Goal: Task Accomplishment & Management: Manage account settings

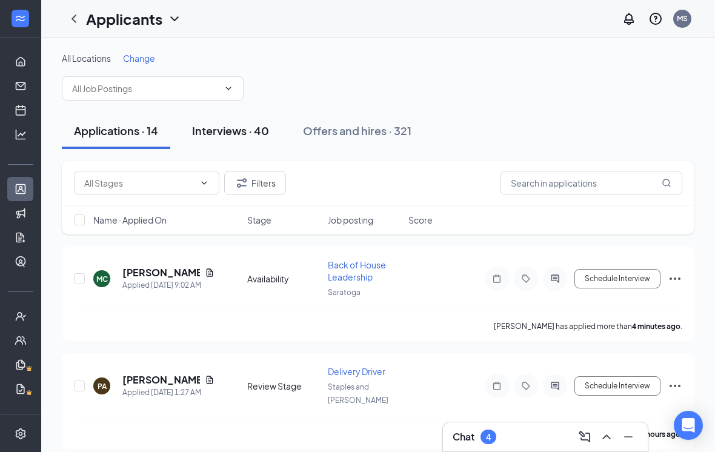
click at [234, 134] on div "Interviews · 40" at bounding box center [230, 130] width 77 height 15
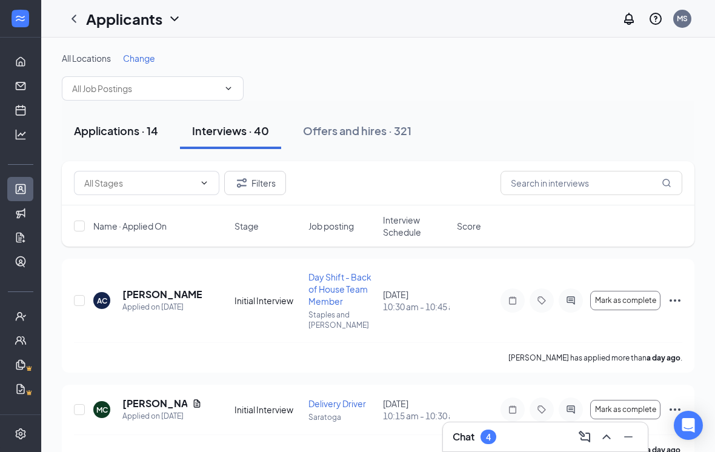
click at [126, 139] on button "Applications · 14" at bounding box center [116, 131] width 108 height 36
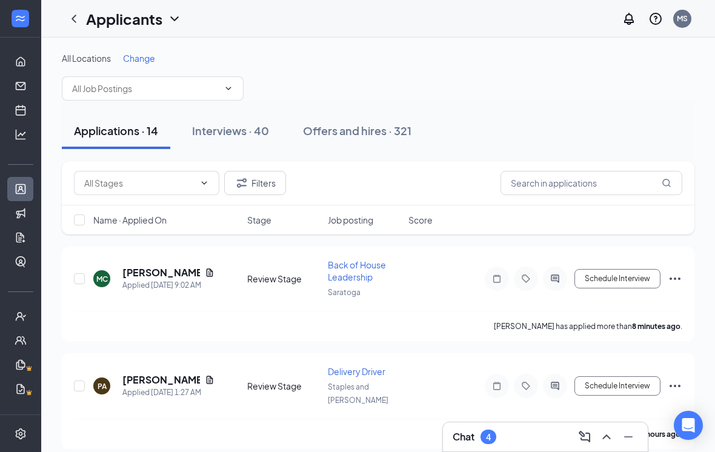
click at [138, 61] on span "Change" at bounding box center [139, 58] width 32 height 11
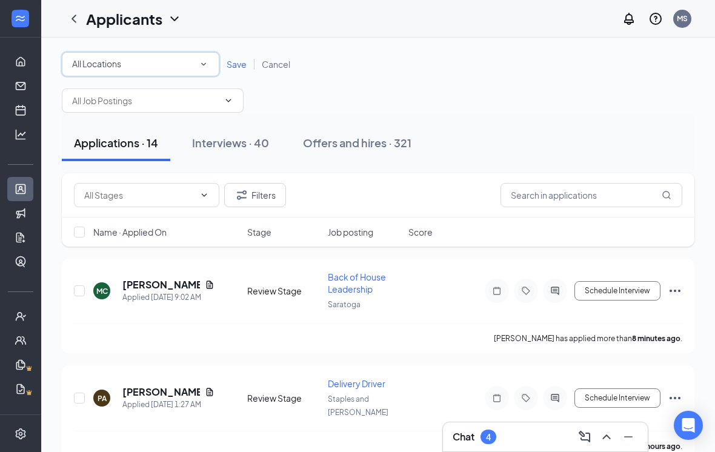
click at [171, 68] on div "All Locations" at bounding box center [140, 64] width 137 height 15
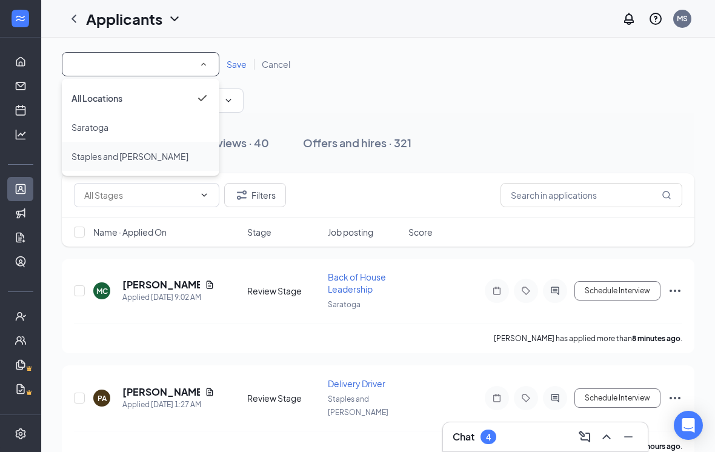
click at [147, 153] on span "Staples and [PERSON_NAME]" at bounding box center [129, 156] width 117 height 11
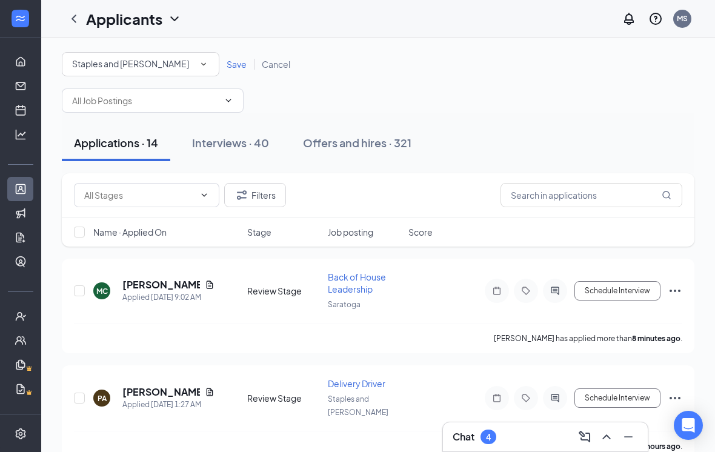
click at [228, 64] on span "Save" at bounding box center [237, 64] width 20 height 11
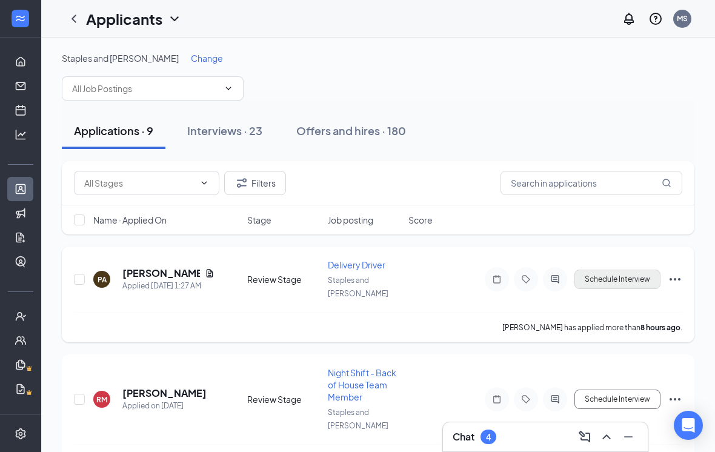
click at [649, 273] on button "Schedule Interview" at bounding box center [617, 279] width 86 height 19
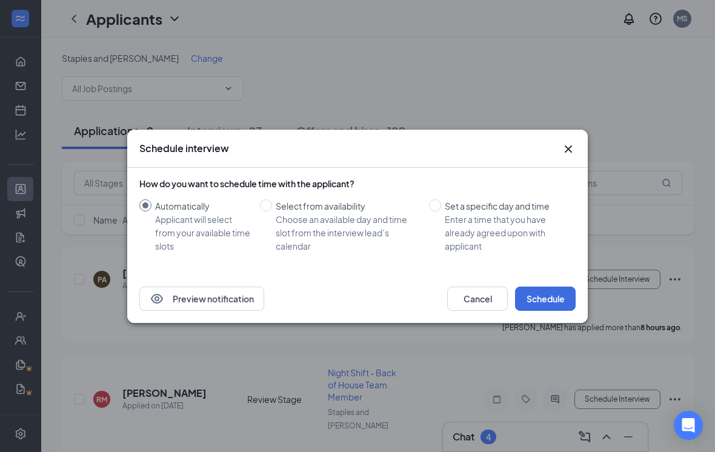
click at [569, 151] on icon "Cross" at bounding box center [568, 149] width 15 height 15
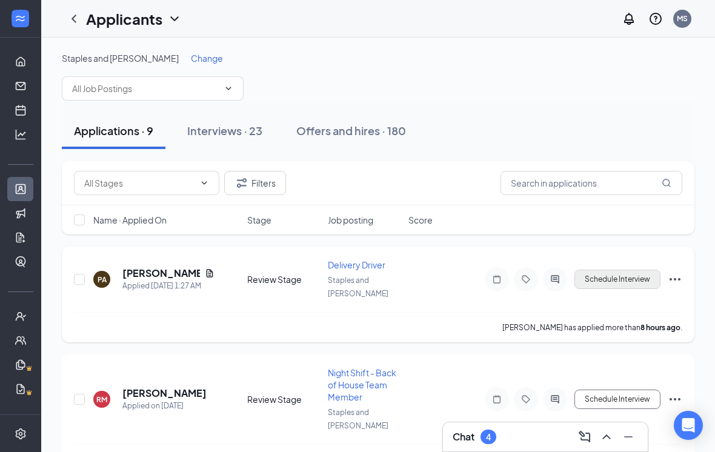
click at [602, 270] on button "Schedule Interview" at bounding box center [617, 279] width 86 height 19
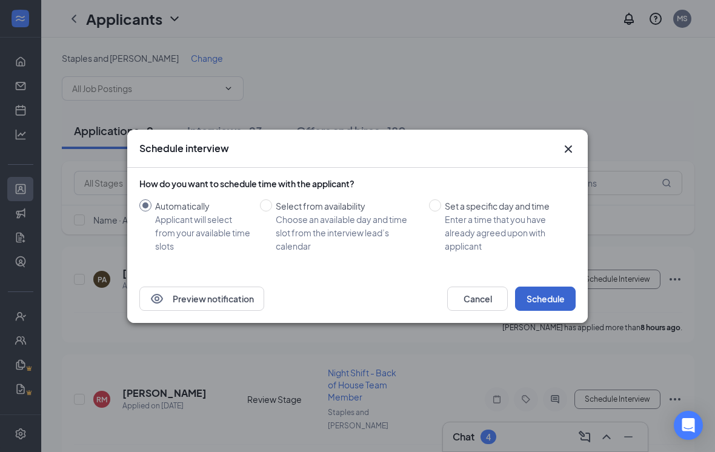
click at [551, 303] on button "Schedule" at bounding box center [545, 299] width 61 height 24
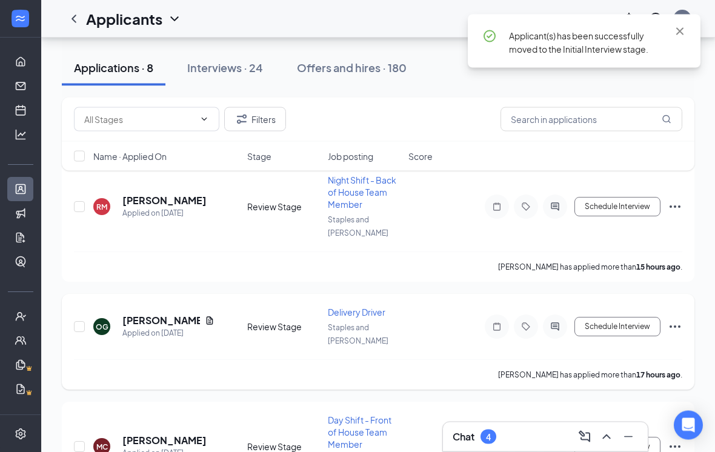
scroll to position [85, 0]
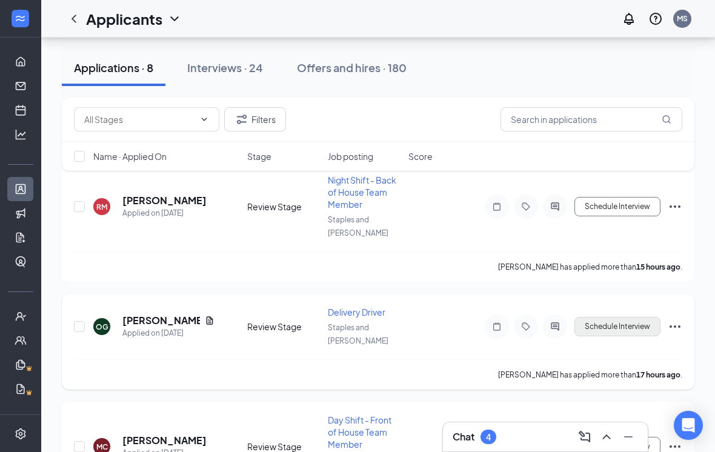
click at [605, 317] on button "Schedule Interview" at bounding box center [617, 326] width 86 height 19
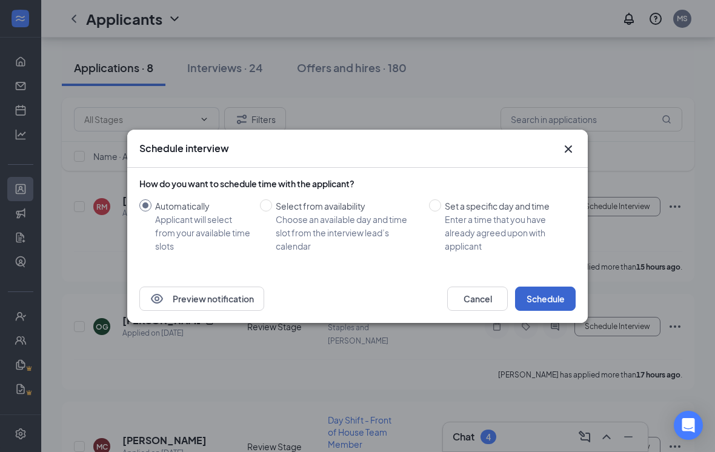
click at [550, 311] on button "Schedule" at bounding box center [545, 299] width 61 height 24
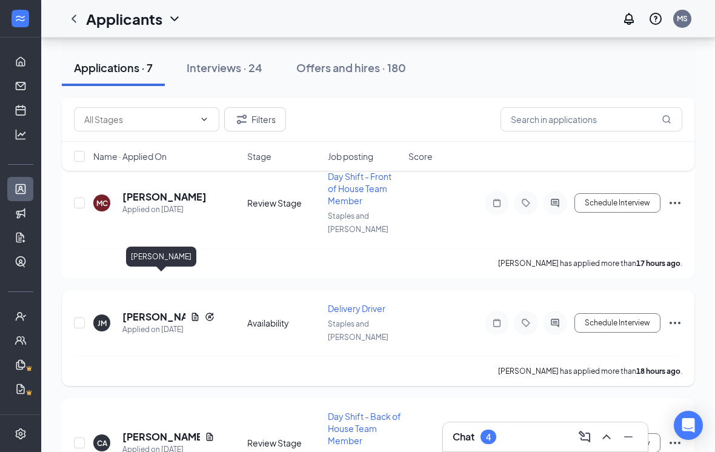
drag, startPoint x: 162, startPoint y: 277, endPoint x: 162, endPoint y: 265, distance: 12.1
click at [162, 310] on h5 "[PERSON_NAME]" at bounding box center [153, 316] width 63 height 13
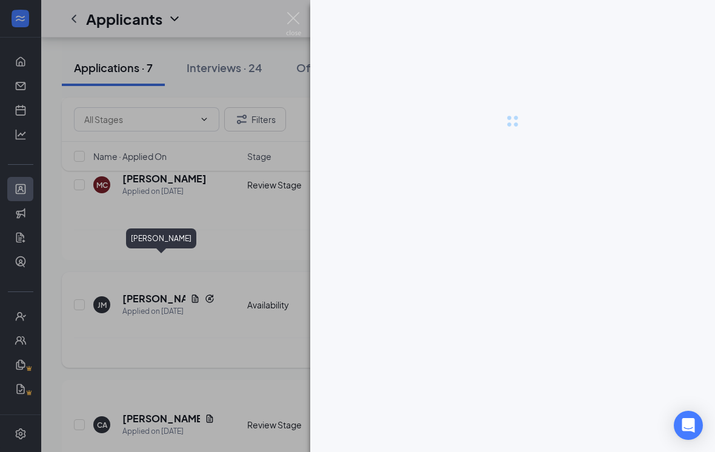
scroll to position [239, 0]
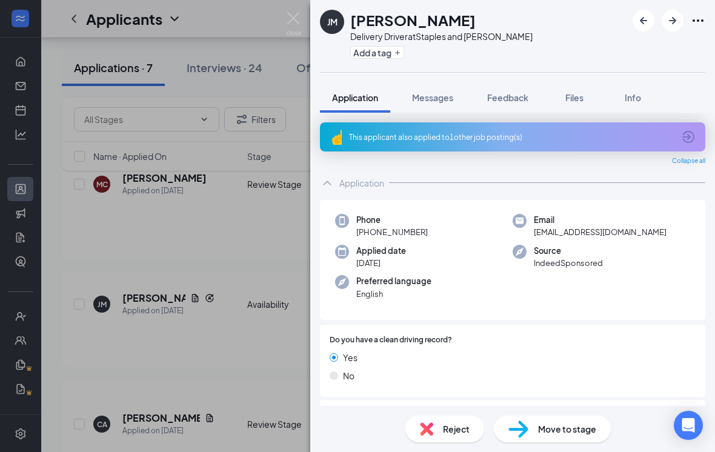
click at [537, 440] on div "Move to stage" at bounding box center [552, 429] width 117 height 27
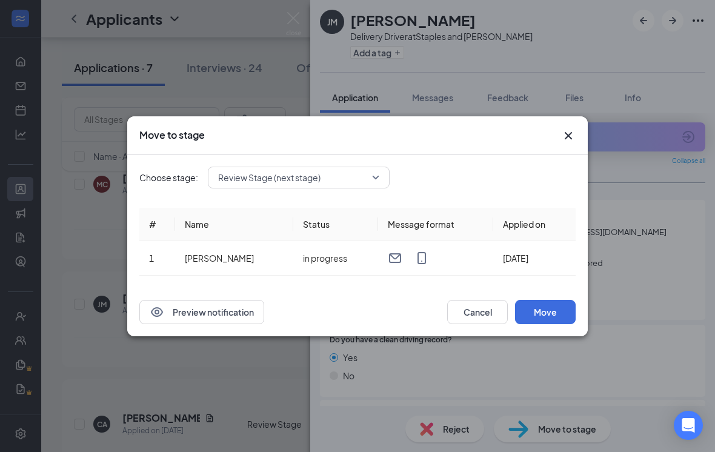
click at [363, 161] on div "Choose stage: Review Stage (next stage) # Name Status Message format Applied on…" at bounding box center [357, 220] width 436 height 133
click at [365, 177] on span "Review Stage (next stage)" at bounding box center [293, 177] width 150 height 18
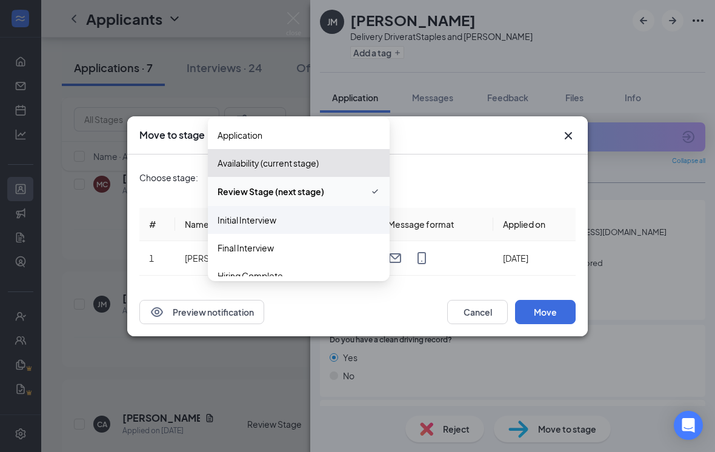
click at [313, 219] on span "Initial Interview" at bounding box center [298, 219] width 162 height 13
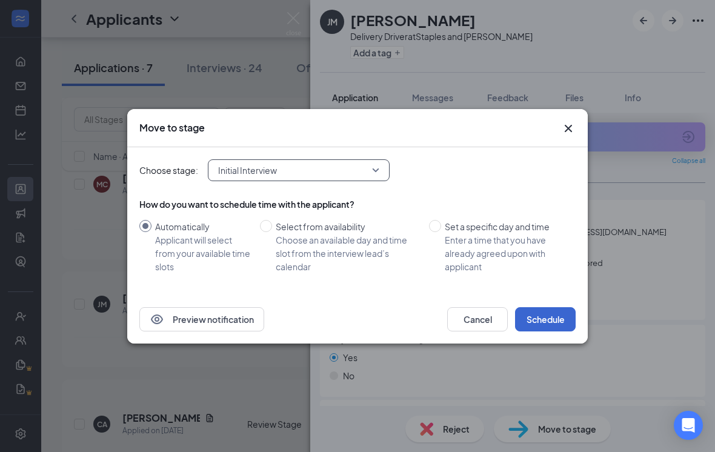
click at [554, 330] on button "Schedule" at bounding box center [545, 319] width 61 height 24
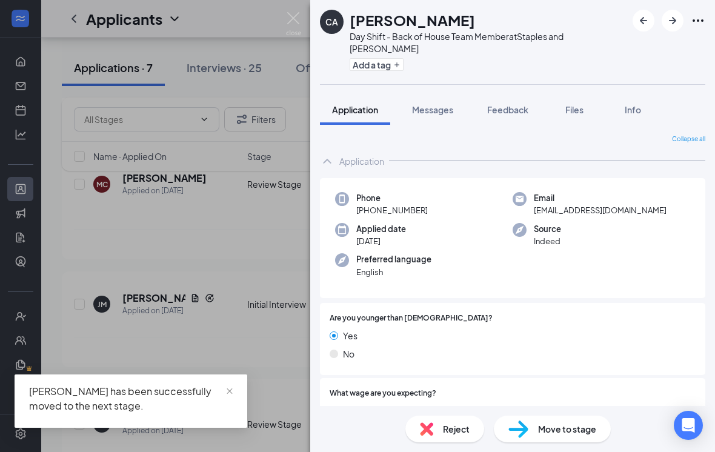
click at [298, 12] on img at bounding box center [293, 24] width 15 height 24
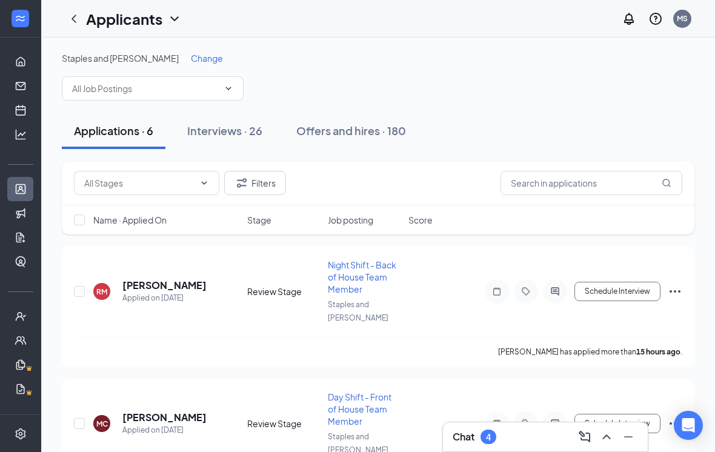
click at [174, 64] on div "Staples and [PERSON_NAME] Change" at bounding box center [378, 76] width 632 height 48
click at [191, 55] on span "Change" at bounding box center [207, 58] width 32 height 11
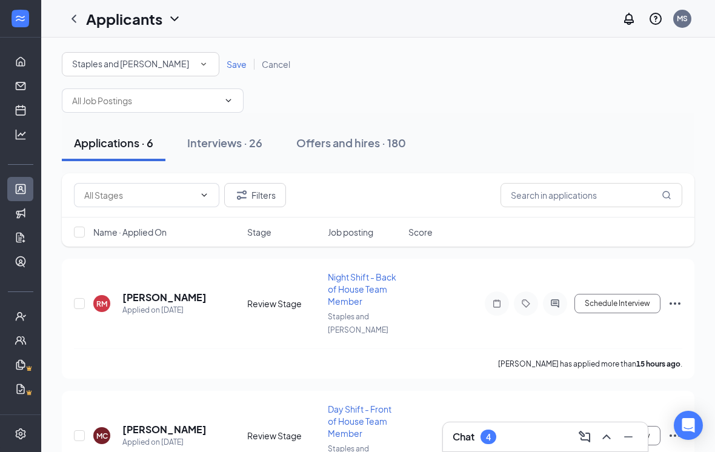
click at [186, 64] on div "Staples and [PERSON_NAME]" at bounding box center [140, 64] width 137 height 15
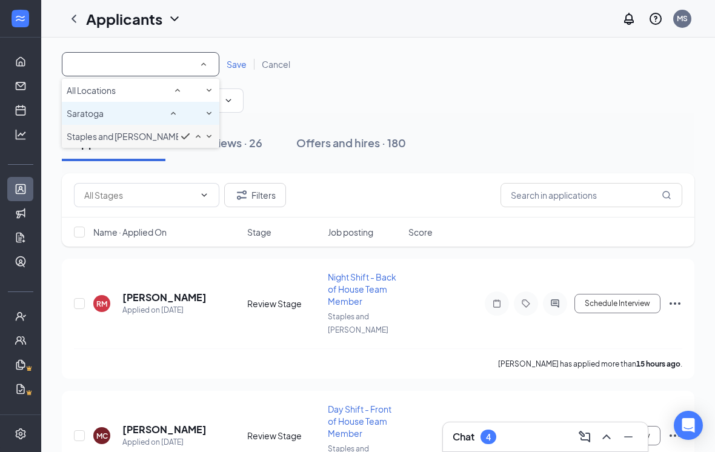
click at [158, 121] on div "Saratoga" at bounding box center [141, 113] width 148 height 15
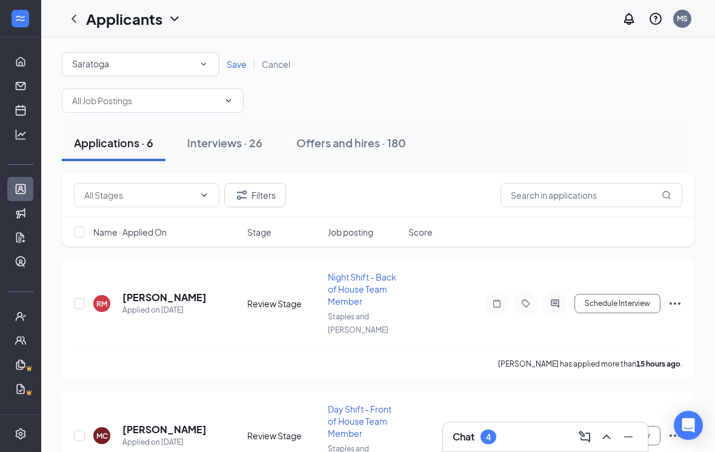
click at [230, 62] on span "Save" at bounding box center [237, 64] width 20 height 11
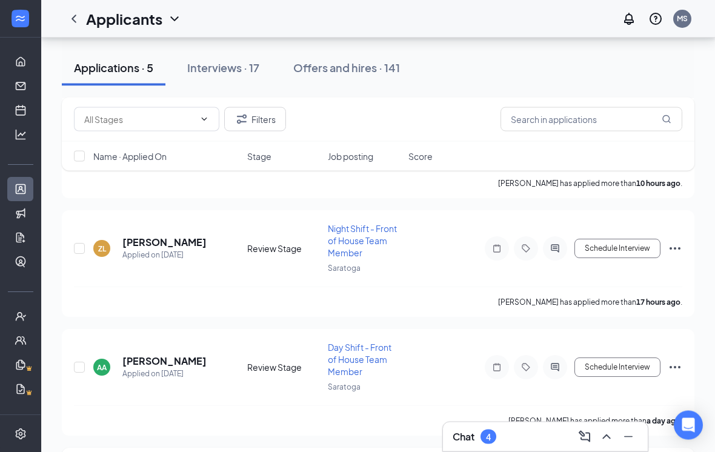
scroll to position [317, 0]
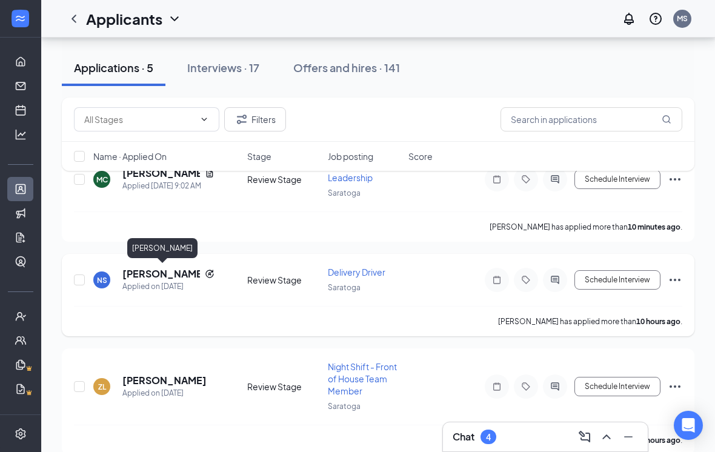
click at [170, 274] on h5 "[PERSON_NAME]" at bounding box center [161, 273] width 78 height 13
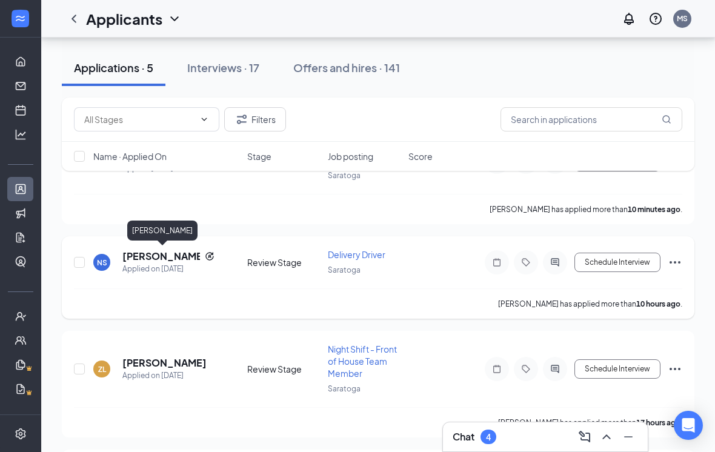
scroll to position [118, 0]
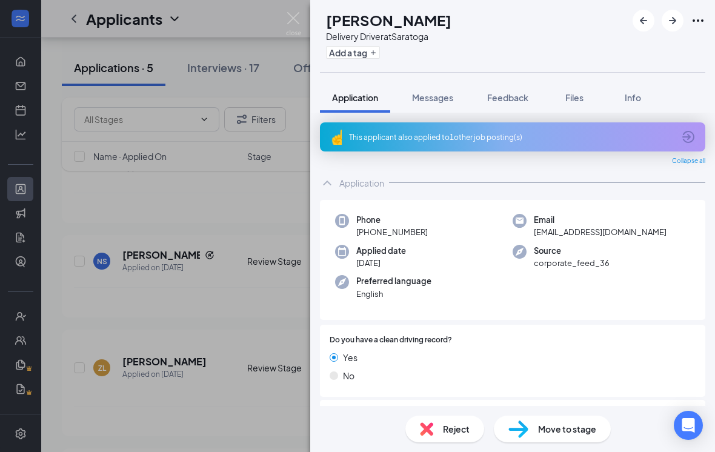
click at [496, 148] on div "This applicant also applied to 1 other job posting(s)" at bounding box center [512, 136] width 385 height 29
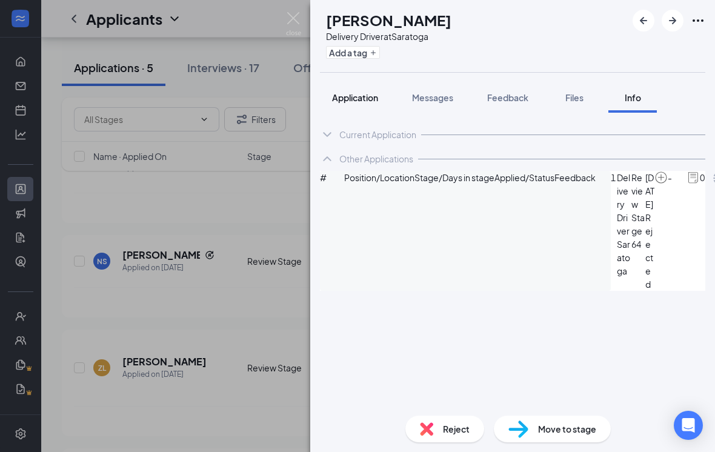
click at [357, 98] on span "Application" at bounding box center [355, 97] width 46 height 11
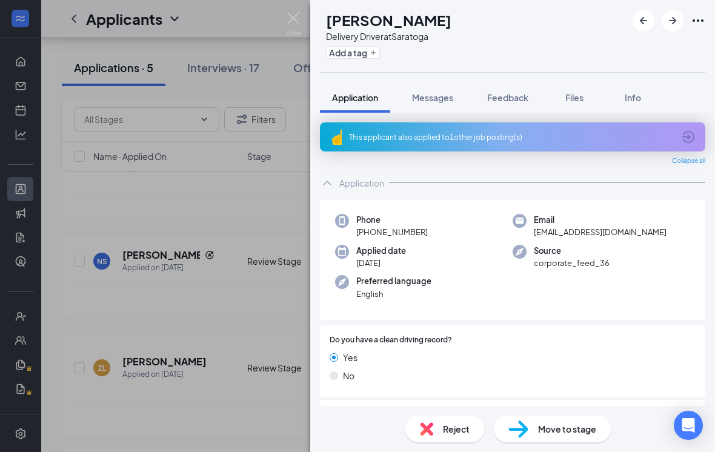
click at [551, 436] on span "Move to stage" at bounding box center [567, 428] width 58 height 13
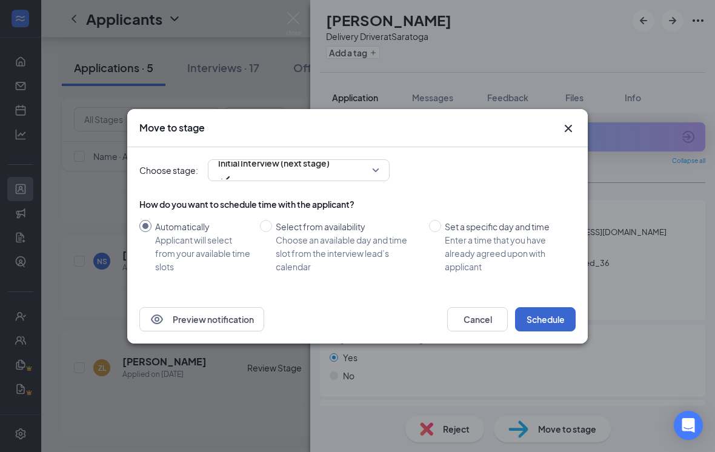
click at [542, 318] on button "Schedule" at bounding box center [545, 319] width 61 height 24
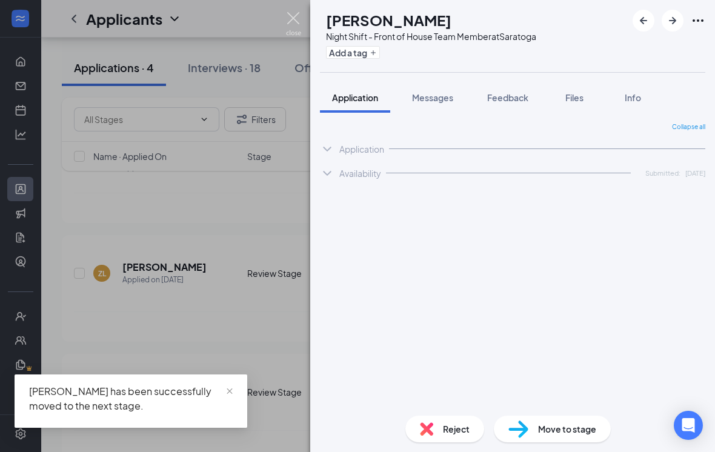
click at [292, 18] on img at bounding box center [293, 24] width 15 height 24
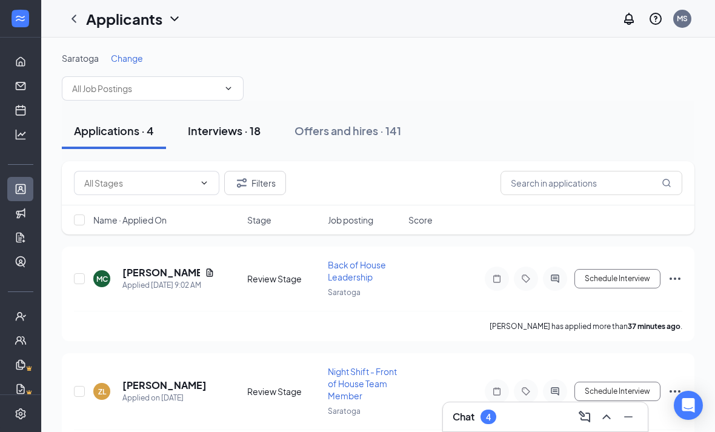
click at [236, 129] on div "Interviews · 18" at bounding box center [224, 130] width 73 height 15
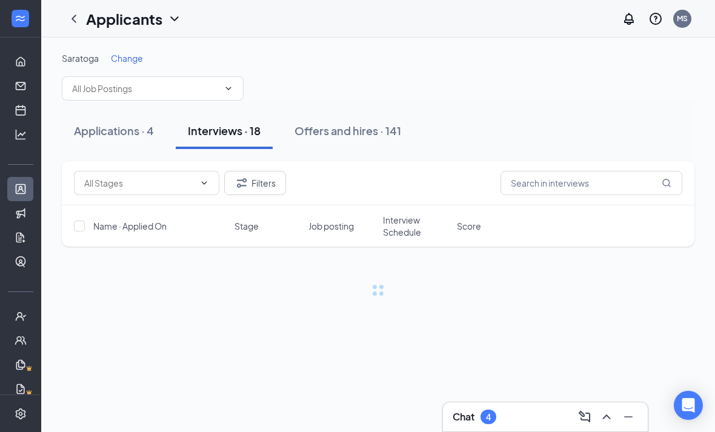
click at [150, 59] on div "Saratoga Change" at bounding box center [378, 58] width 632 height 12
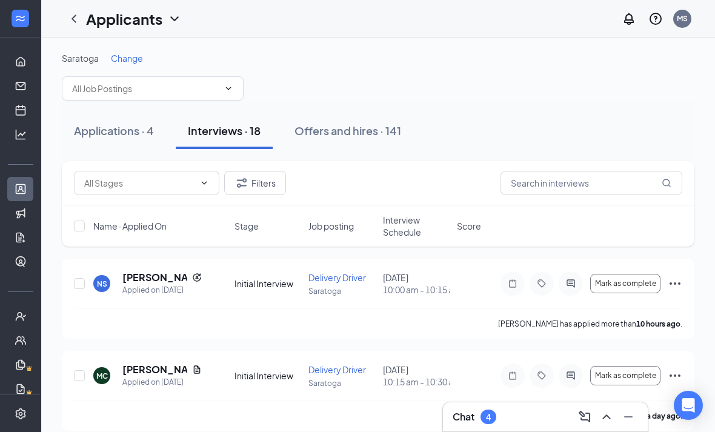
click at [136, 59] on span "Change" at bounding box center [127, 58] width 32 height 11
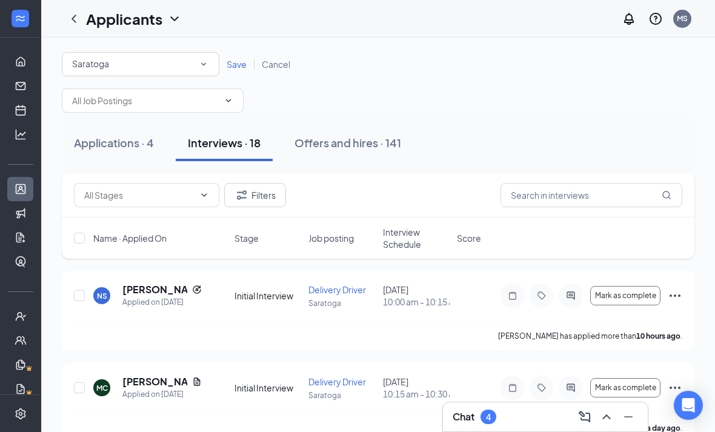
click at [233, 59] on span "Save" at bounding box center [237, 64] width 20 height 11
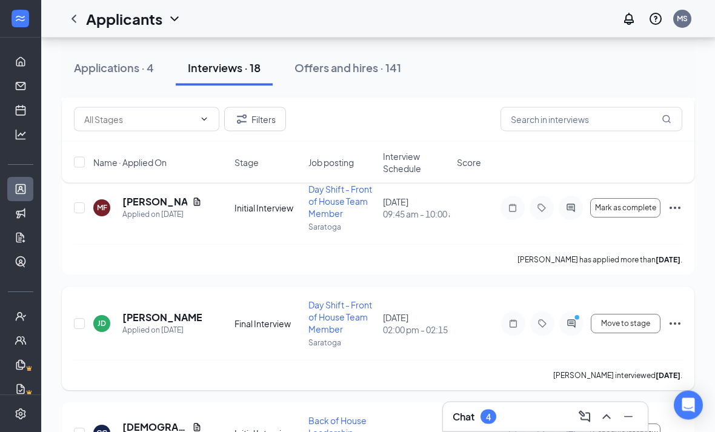
scroll to position [1242, 0]
click at [572, 323] on icon "PrimaryDot" at bounding box center [578, 319] width 15 height 10
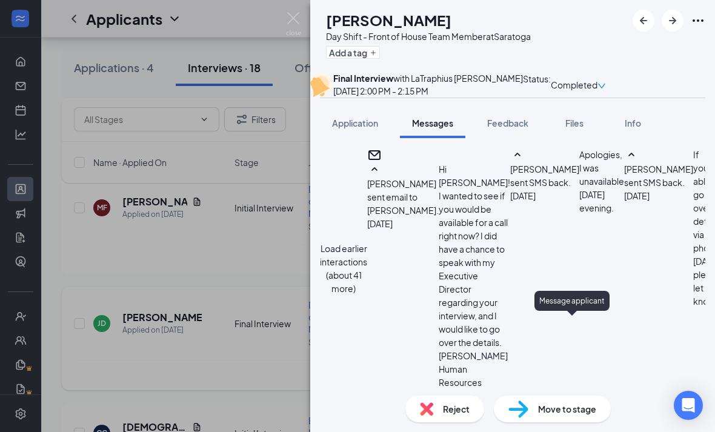
scroll to position [39, 0]
click at [448, 389] on textarea at bounding box center [391, 425] width 142 height 73
type textarea "J"
type textarea "Hi [PERSON_NAME]! That’s great, we’re happy to have you join the team! The next…"
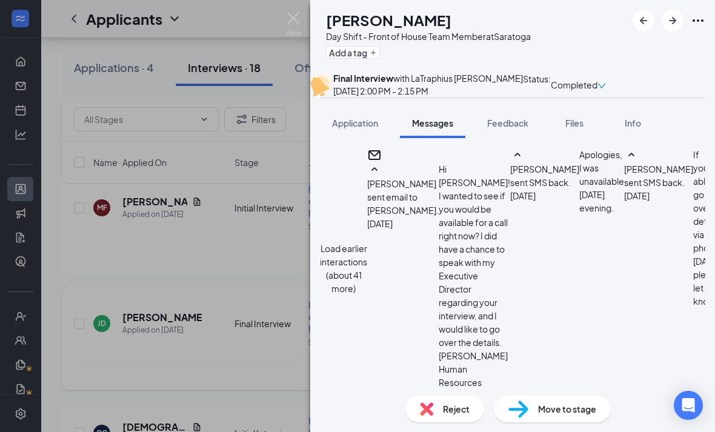
checkbox input "true"
click at [297, 21] on img at bounding box center [293, 24] width 15 height 24
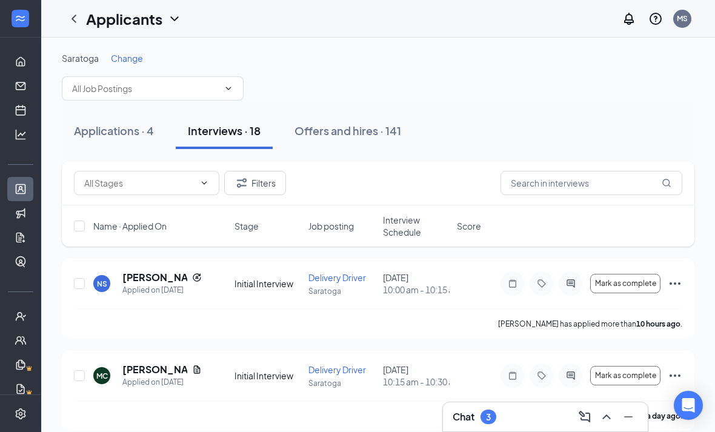
click at [131, 53] on span "Change" at bounding box center [127, 58] width 32 height 11
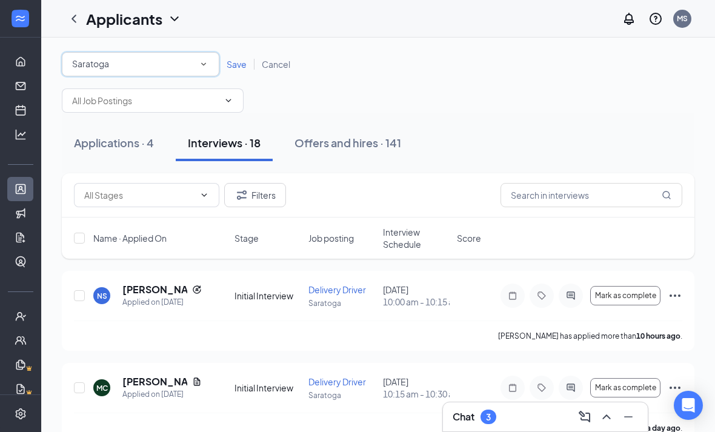
click at [202, 64] on icon "SmallChevronDown" at bounding box center [203, 64] width 5 height 3
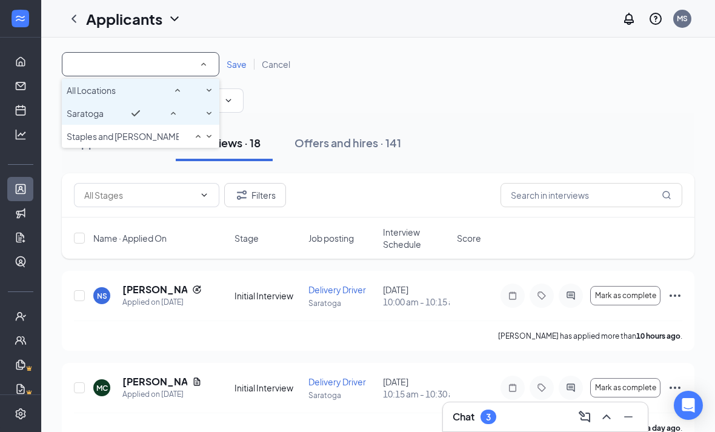
click at [133, 93] on div "All Locations" at bounding box center [141, 90] width 148 height 15
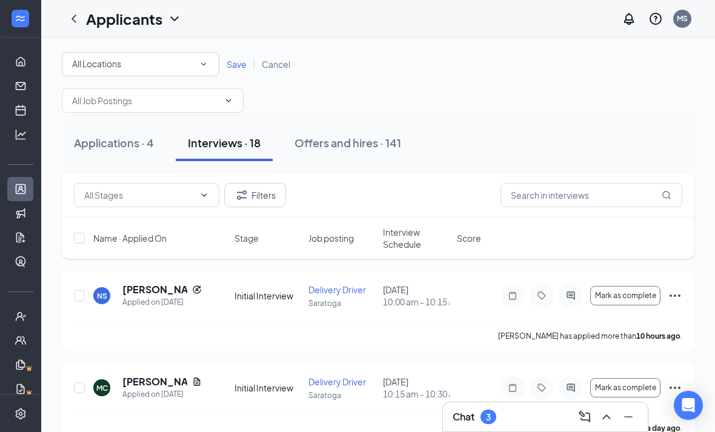
click at [243, 61] on span "Save" at bounding box center [237, 64] width 20 height 11
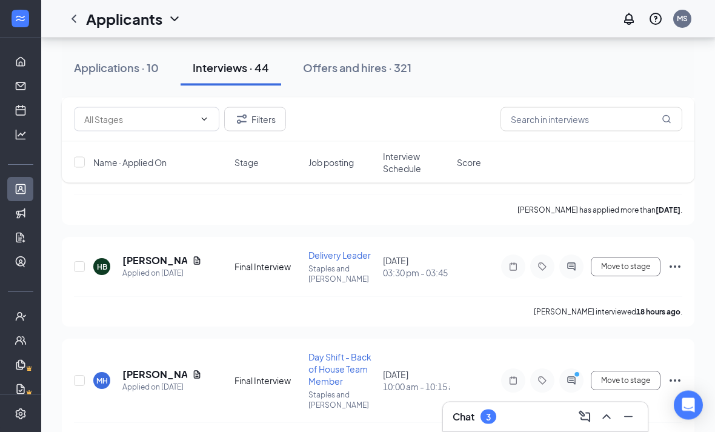
scroll to position [4366, 0]
click at [582, 382] on div at bounding box center [571, 381] width 24 height 24
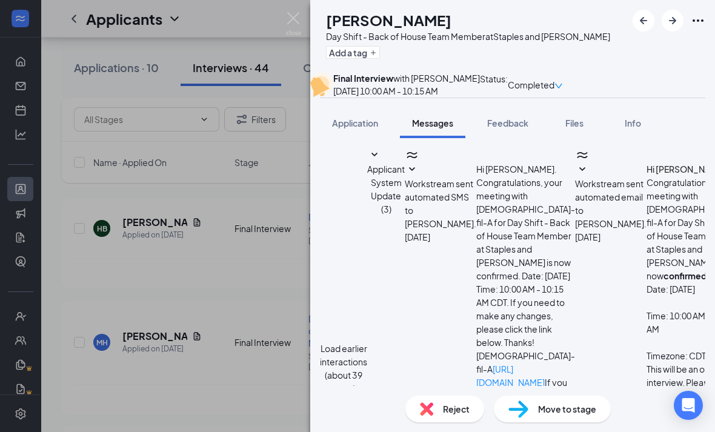
scroll to position [622, 0]
type textarea "H"
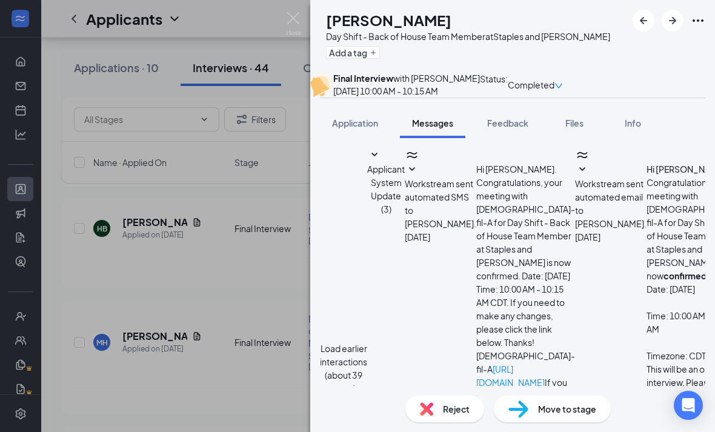
type textarea "Good morning [PERSON_NAME]! I completely understand, thank you for letting me k…"
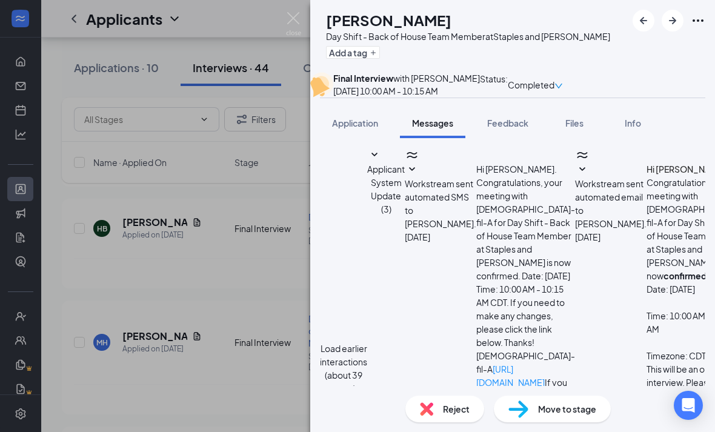
checkbox input "true"
click at [291, 25] on img at bounding box center [293, 24] width 15 height 24
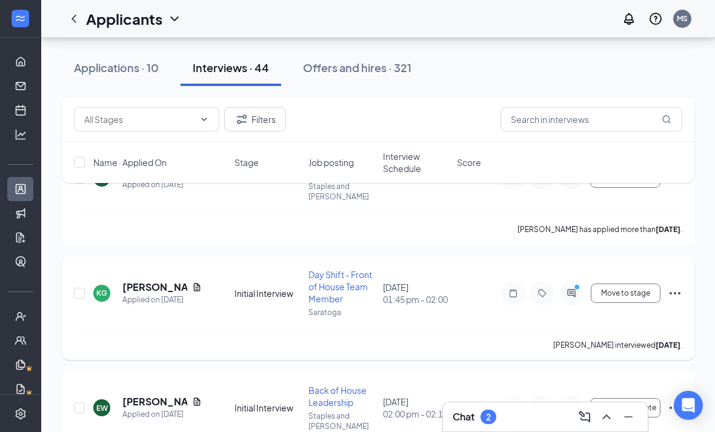
scroll to position [3871, 0]
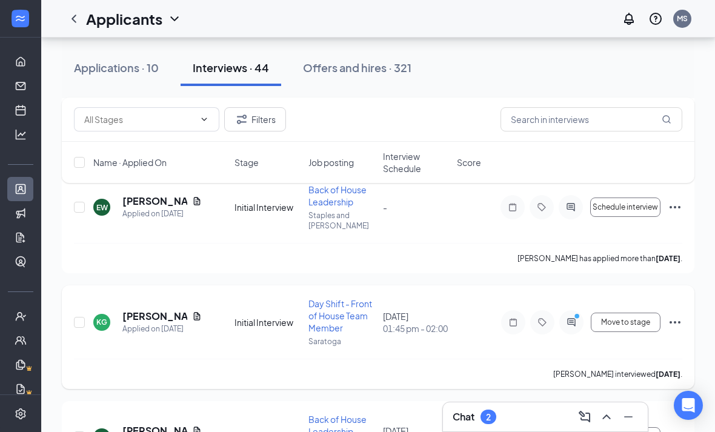
click at [575, 325] on icon "ActiveChat" at bounding box center [571, 322] width 8 height 8
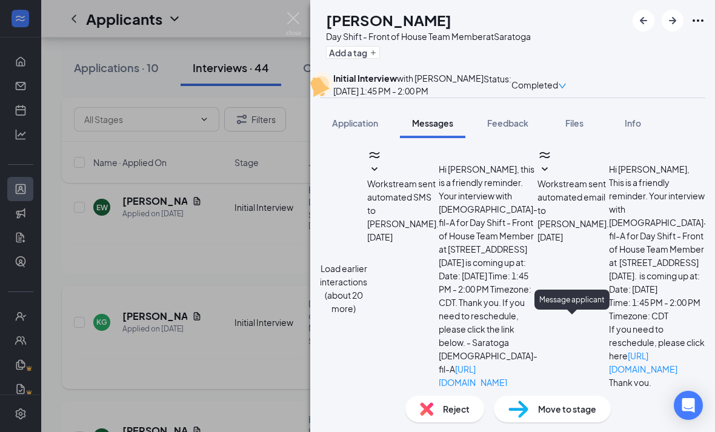
scroll to position [754, 0]
type textarea "H"
type textarea "Hi [PERSON_NAME]! Thank you for letting me know, I completely understand. Have …"
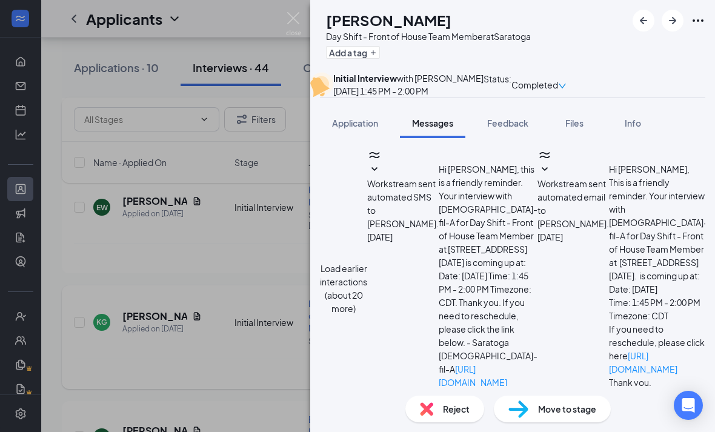
checkbox input "true"
click at [452, 404] on span "Reject" at bounding box center [456, 408] width 27 height 13
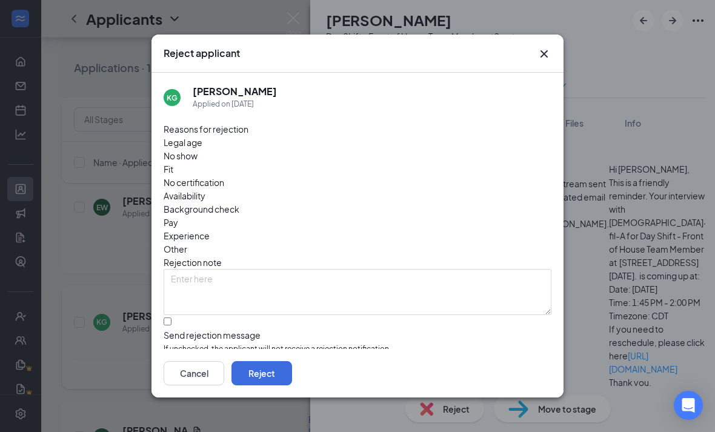
click at [205, 189] on span "Availability" at bounding box center [185, 195] width 42 height 13
click at [187, 242] on span "Other" at bounding box center [176, 248] width 24 height 13
click at [398, 210] on div "Reasons for rejection Legal age No show Fit No certification Availability Backg…" at bounding box center [358, 251] width 388 height 259
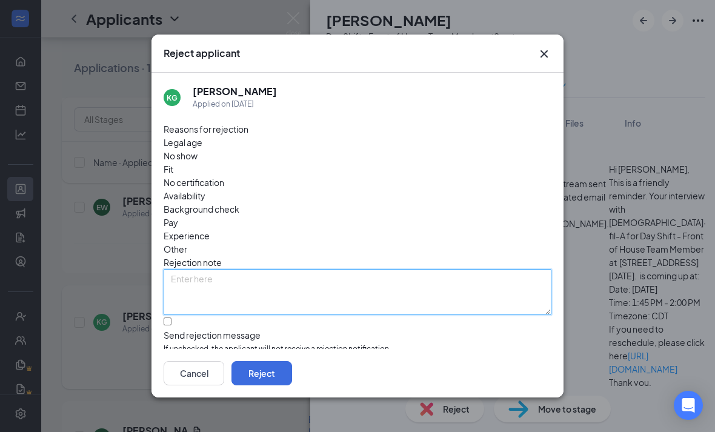
click at [190, 269] on textarea at bounding box center [358, 292] width 388 height 46
type textarea "Declined offer due to school schedule"
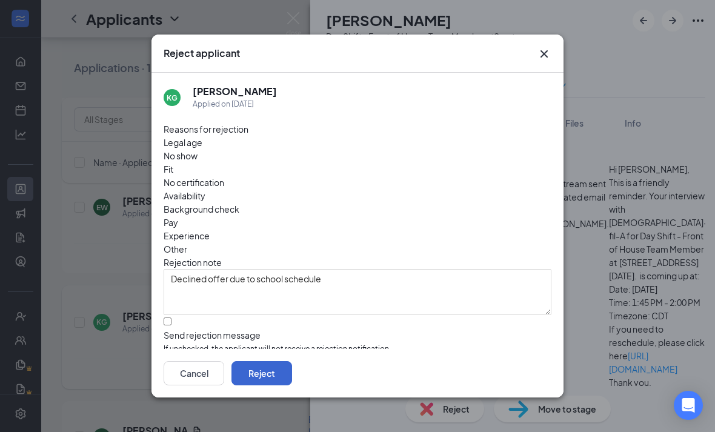
click at [292, 385] on button "Reject" at bounding box center [261, 373] width 61 height 24
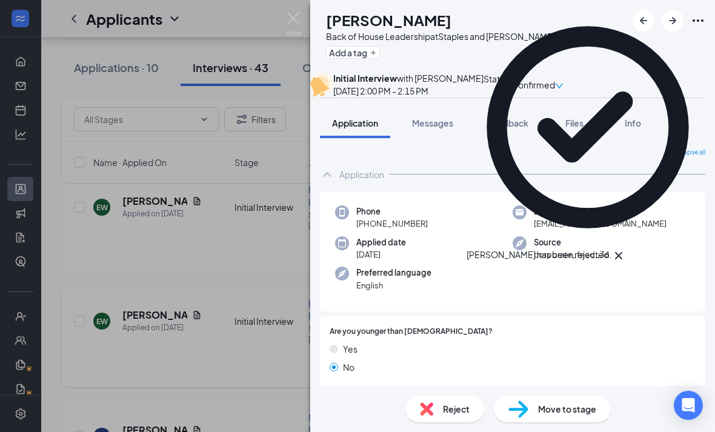
click at [293, 15] on img at bounding box center [293, 24] width 15 height 24
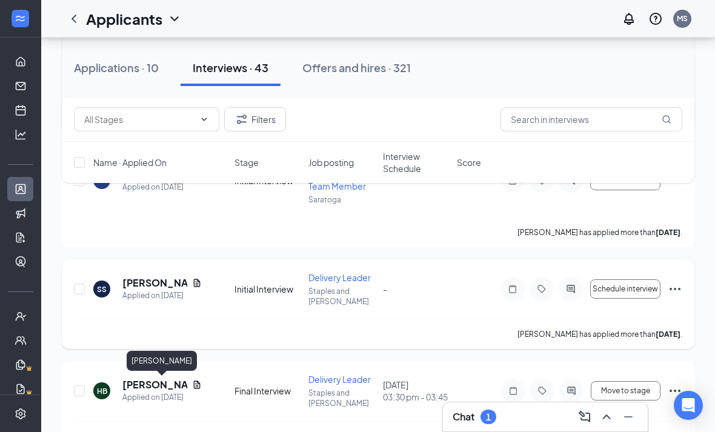
scroll to position [4112, 0]
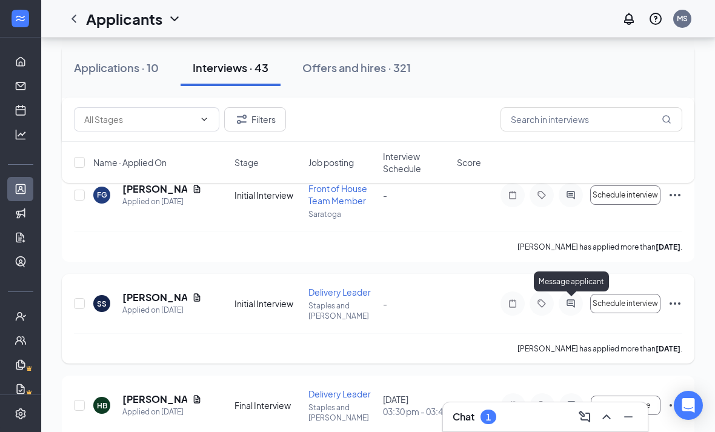
click at [574, 307] on icon "ActiveChat" at bounding box center [570, 303] width 8 height 8
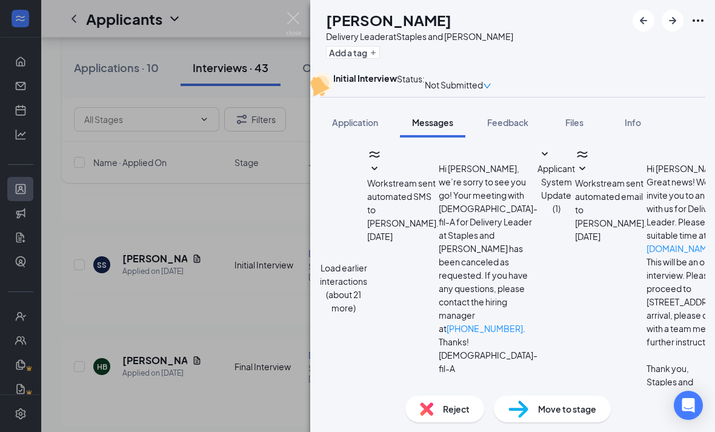
scroll to position [539, 0]
drag, startPoint x: 282, startPoint y: 12, endPoint x: 305, endPoint y: 96, distance: 86.5
click at [282, 12] on div "SS [PERSON_NAME] Delivery Leader at Staples and [PERSON_NAME] Add a tag Initial…" at bounding box center [357, 216] width 715 height 432
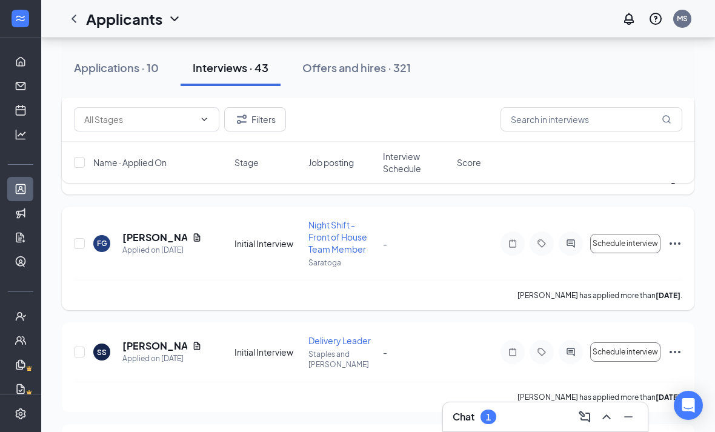
scroll to position [4057, 0]
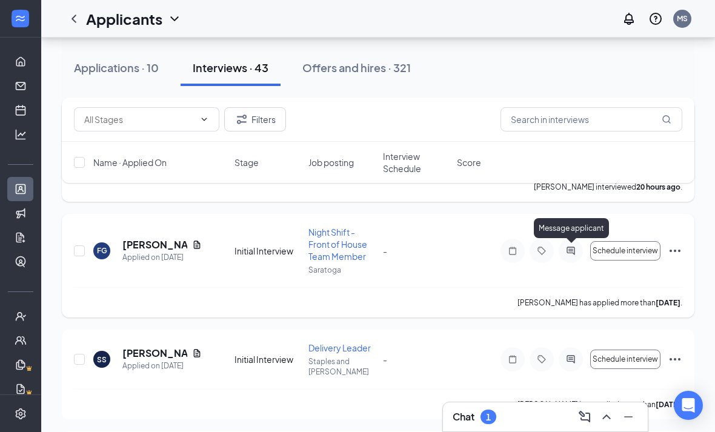
click at [565, 251] on icon "ActiveChat" at bounding box center [570, 251] width 15 height 10
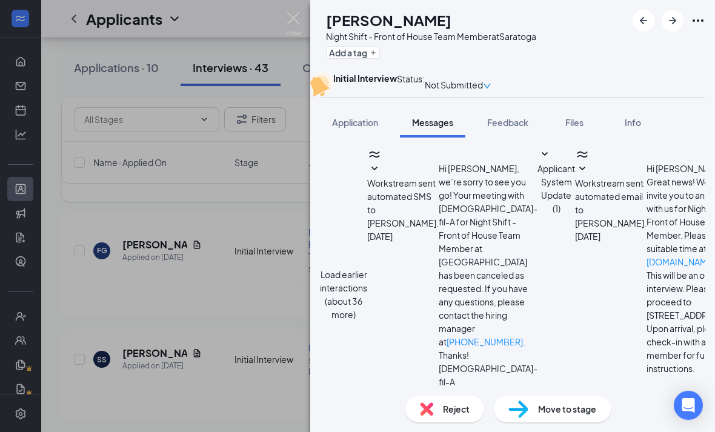
scroll to position [573, 0]
click at [299, 22] on img at bounding box center [293, 24] width 15 height 24
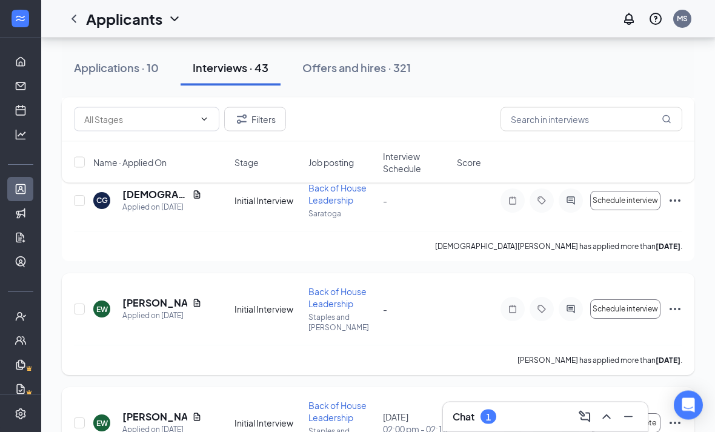
scroll to position [3770, 0]
click at [568, 310] on icon "ActiveChat" at bounding box center [570, 309] width 15 height 10
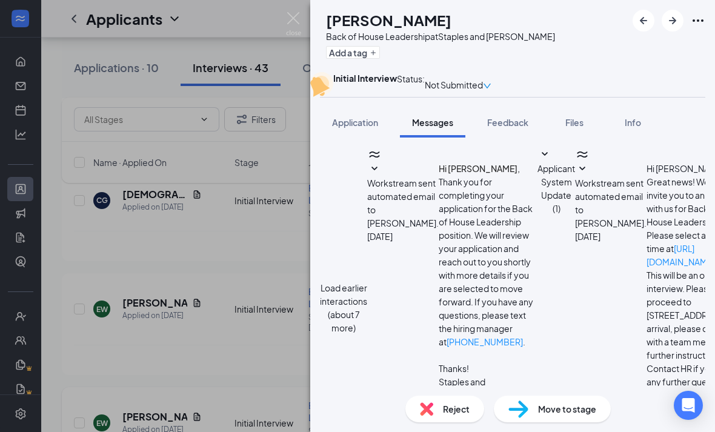
scroll to position [578, 0]
click at [247, 165] on div "[PERSON_NAME] White Back of House Leadership at Staples and [PERSON_NAME] Add a…" at bounding box center [357, 216] width 715 height 432
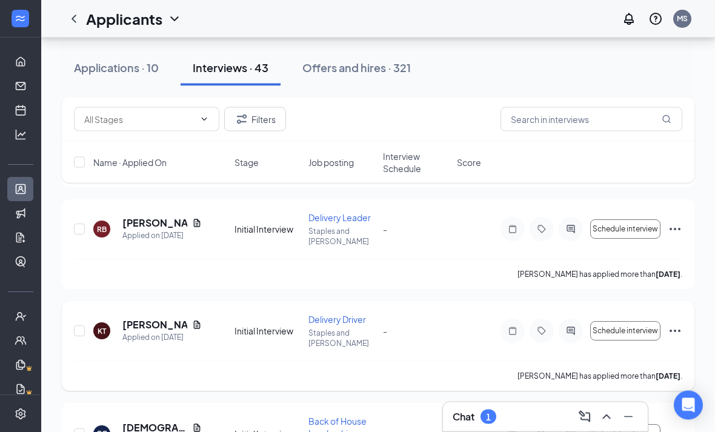
scroll to position [3544, 0]
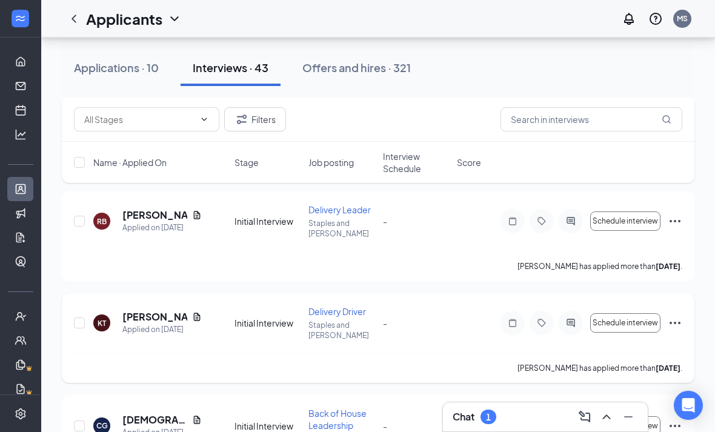
click at [566, 320] on icon "ActiveChat" at bounding box center [570, 323] width 15 height 10
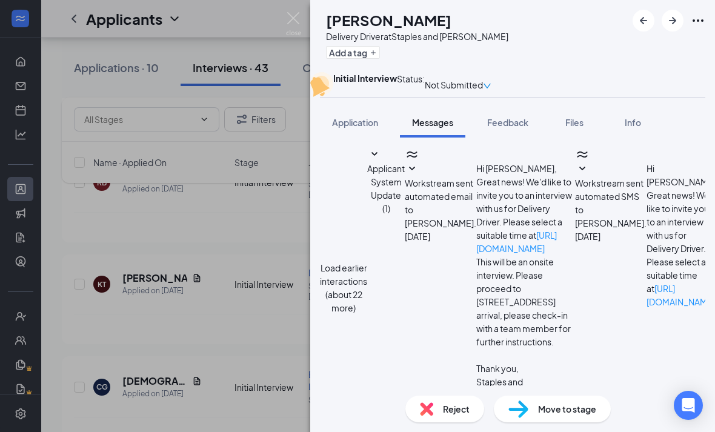
type textarea "Hi [PERSON_NAME]! Thank you for providing your availability. We have an opening…"
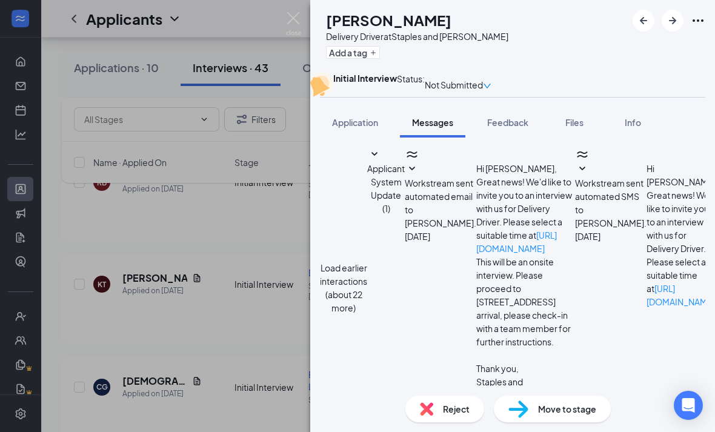
checkbox input "true"
click at [280, 20] on div "KT [PERSON_NAME] Delivery Driver at Staples and [PERSON_NAME] Add a tag Initial…" at bounding box center [357, 216] width 715 height 432
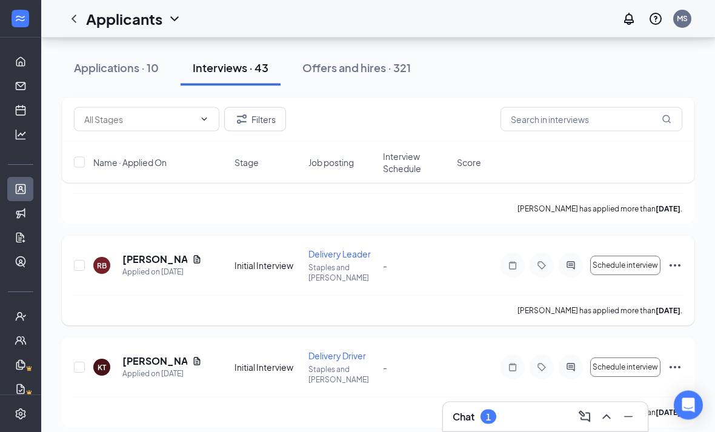
scroll to position [3500, 0]
click at [580, 260] on div at bounding box center [570, 265] width 24 height 24
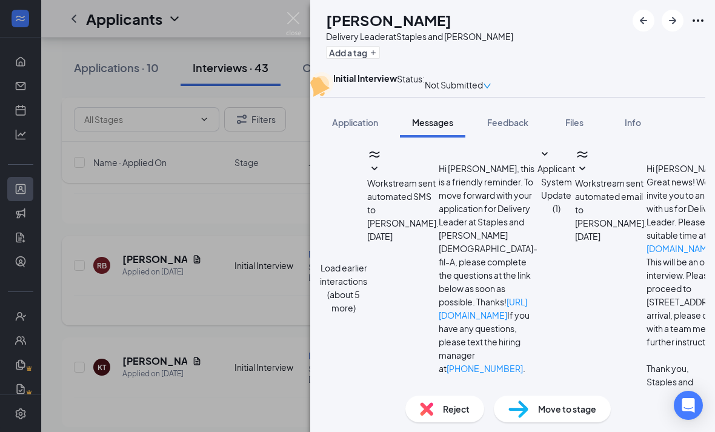
scroll to position [39, 0]
click at [297, 24] on img at bounding box center [293, 24] width 15 height 24
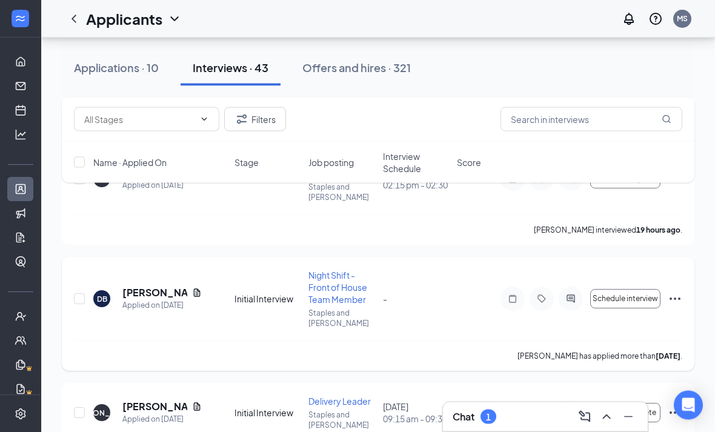
scroll to position [3251, 0]
click at [566, 299] on icon "ActiveChat" at bounding box center [570, 299] width 15 height 10
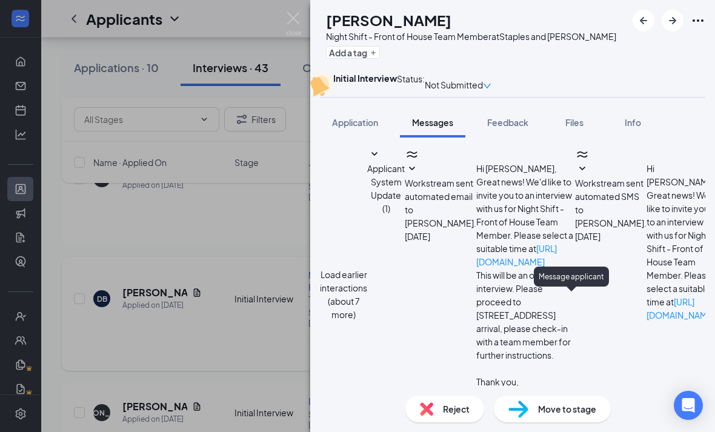
scroll to position [39, 0]
click at [293, 24] on img at bounding box center [293, 24] width 15 height 24
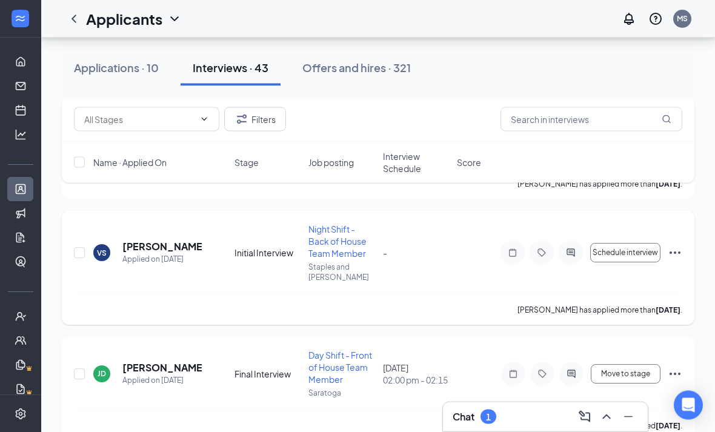
scroll to position [2636, 0]
click at [570, 251] on icon "ActiveChat" at bounding box center [570, 252] width 8 height 8
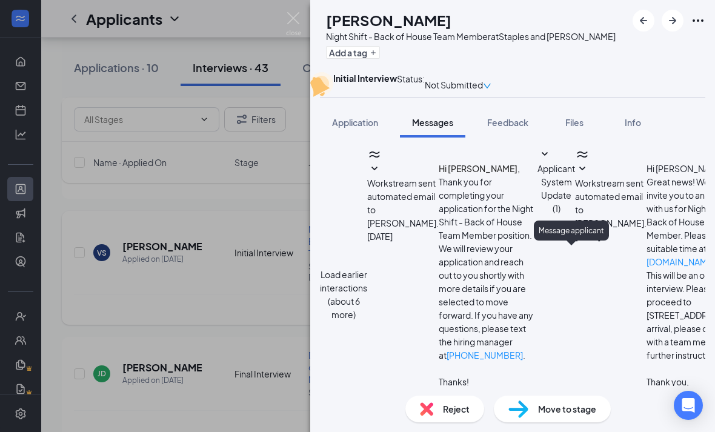
scroll to position [39, 0]
click at [294, 26] on img at bounding box center [293, 24] width 15 height 24
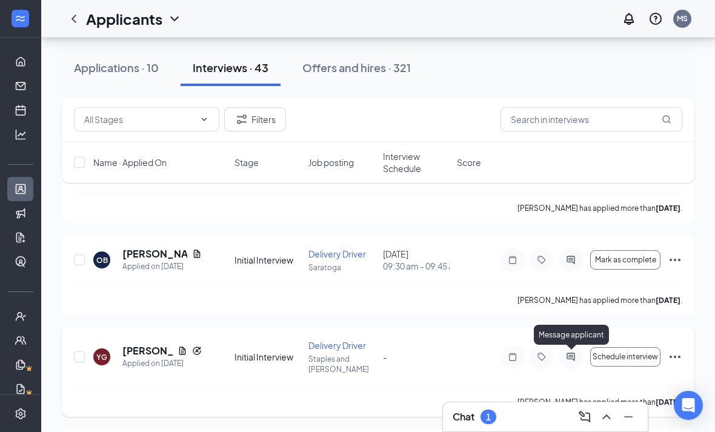
click at [571, 354] on icon "ActiveChat" at bounding box center [570, 357] width 15 height 10
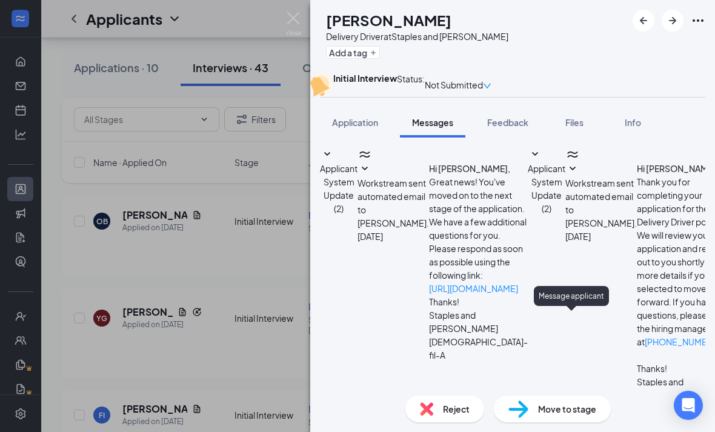
click at [295, 35] on img at bounding box center [293, 24] width 15 height 24
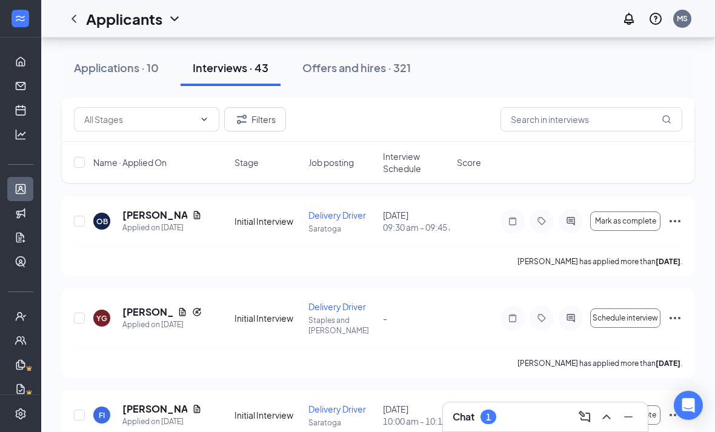
click at [287, 21] on div "Applicants MS" at bounding box center [378, 19] width 674 height 38
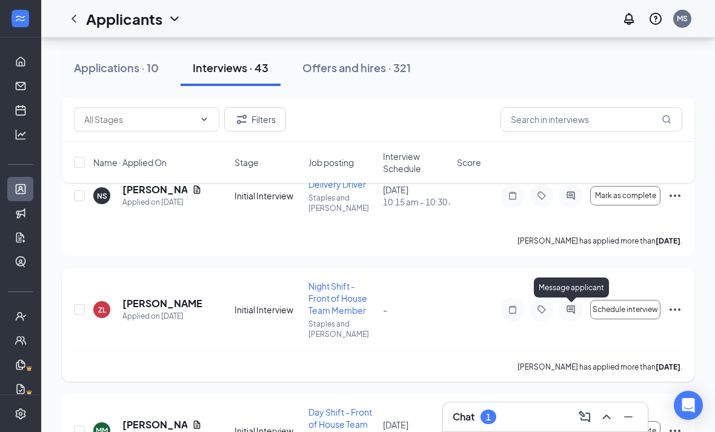
click at [577, 307] on icon "ActiveChat" at bounding box center [570, 310] width 15 height 10
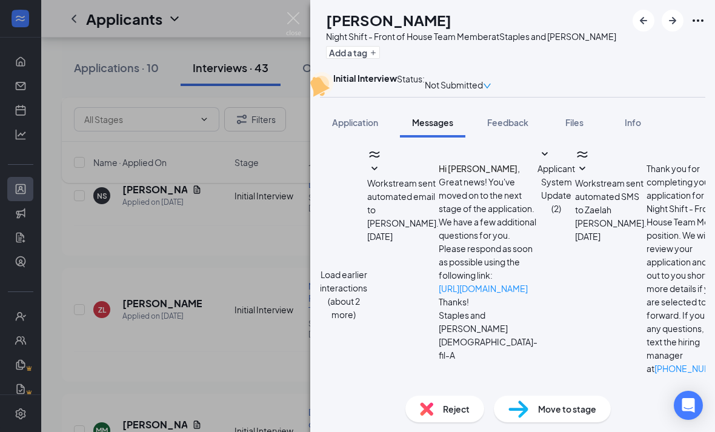
click at [291, 5] on div "ZL Zaelah [PERSON_NAME] Night Shift - Front of House Team Member at Staples and…" at bounding box center [357, 216] width 715 height 432
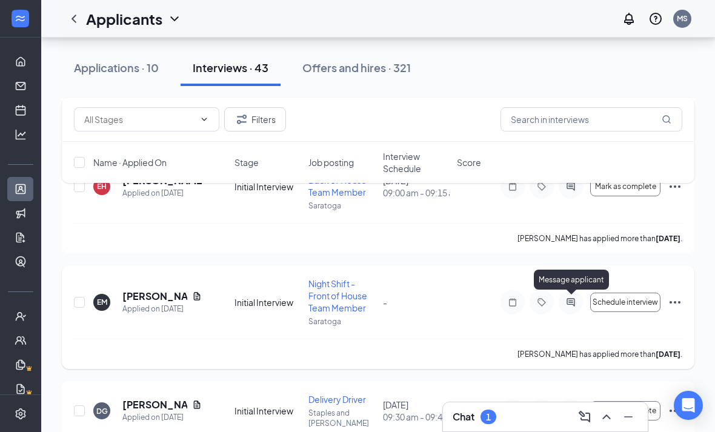
click at [575, 303] on icon "ActiveChat" at bounding box center [570, 302] width 15 height 10
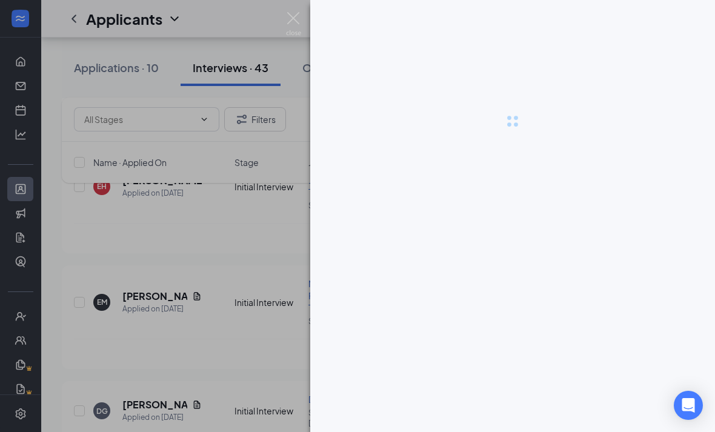
click at [572, 302] on div at bounding box center [512, 216] width 405 height 432
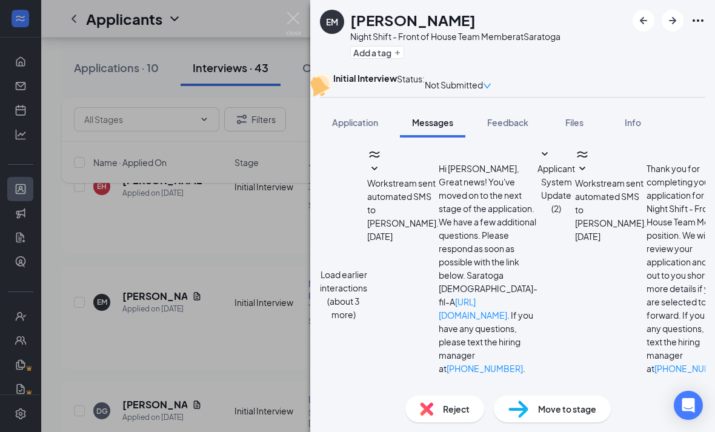
click at [294, 18] on img at bounding box center [293, 24] width 15 height 24
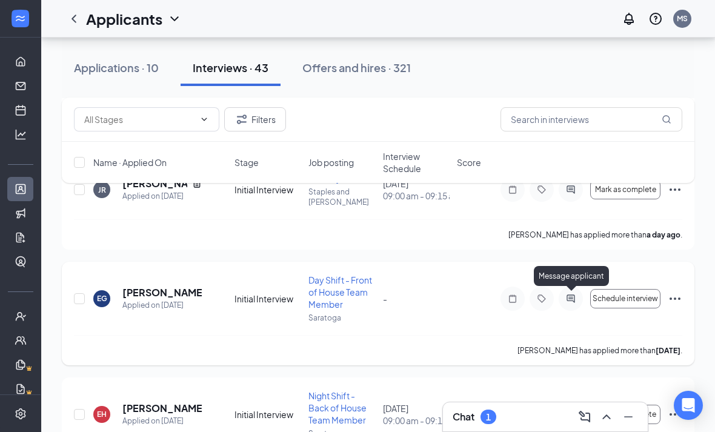
click at [571, 296] on icon "ActiveChat" at bounding box center [570, 299] width 15 height 10
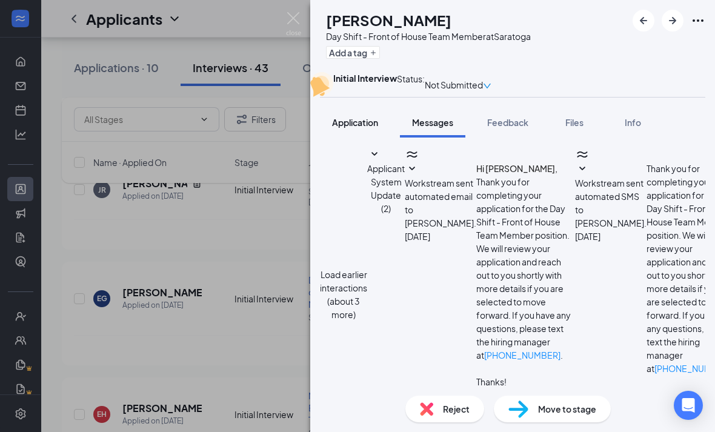
click at [356, 138] on button "Application" at bounding box center [355, 122] width 70 height 30
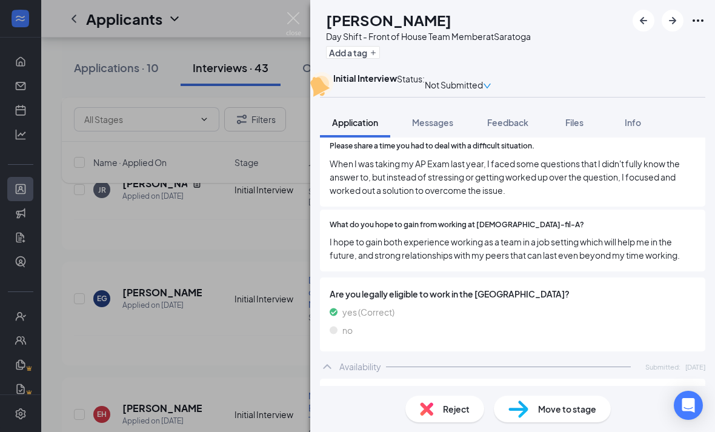
scroll to position [718, 0]
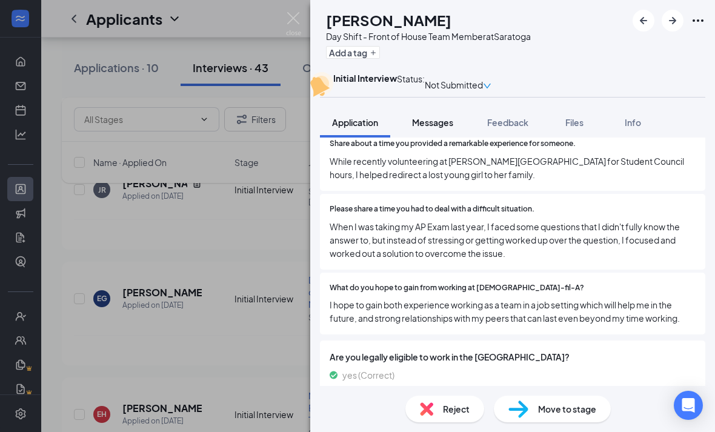
click at [441, 128] on span "Messages" at bounding box center [432, 122] width 41 height 11
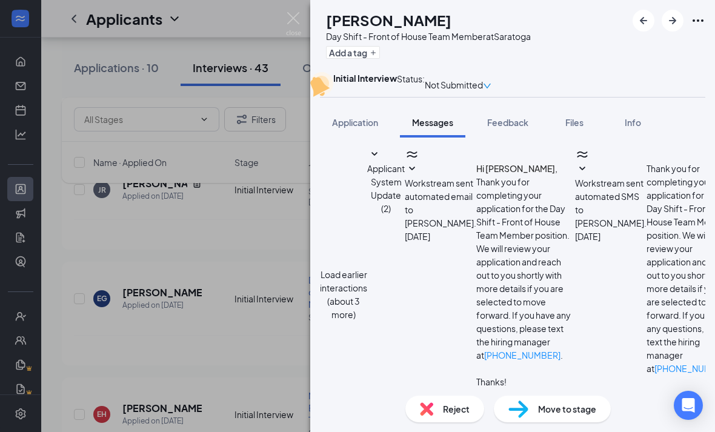
scroll to position [443, 0]
type textarea "Good morning [PERSON_NAME]! Thank you for letting us know! We can switch your a…"
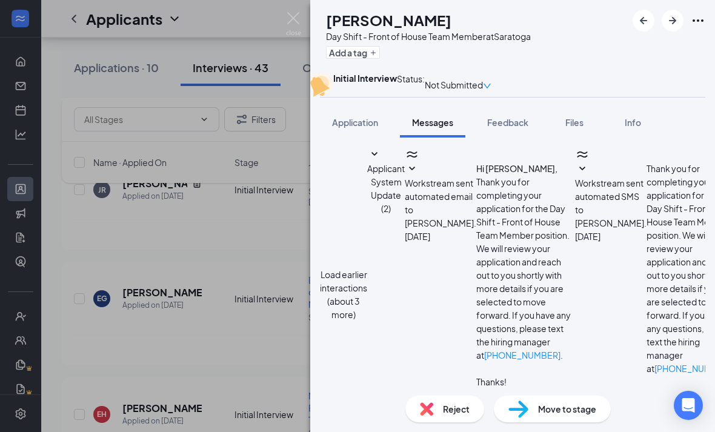
checkbox input "true"
click at [694, 13] on icon "Ellipses" at bounding box center [698, 20] width 15 height 15
click at [303, 12] on div "EG [PERSON_NAME] Day Shift - Front of House Team Member at Saratoga Add a tag I…" at bounding box center [357, 216] width 715 height 432
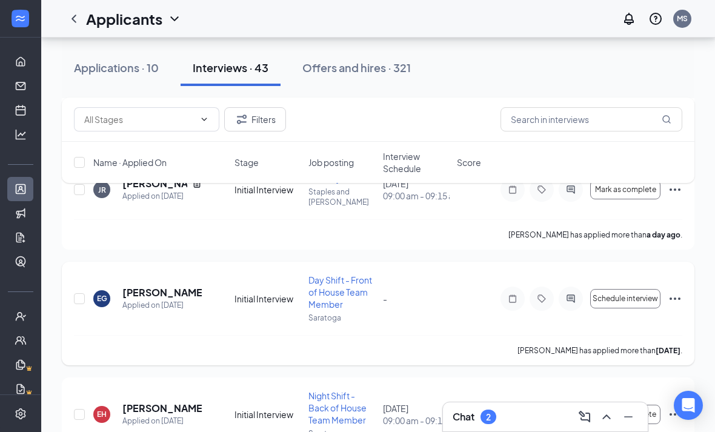
click at [678, 297] on icon "Ellipses" at bounding box center [675, 298] width 15 height 15
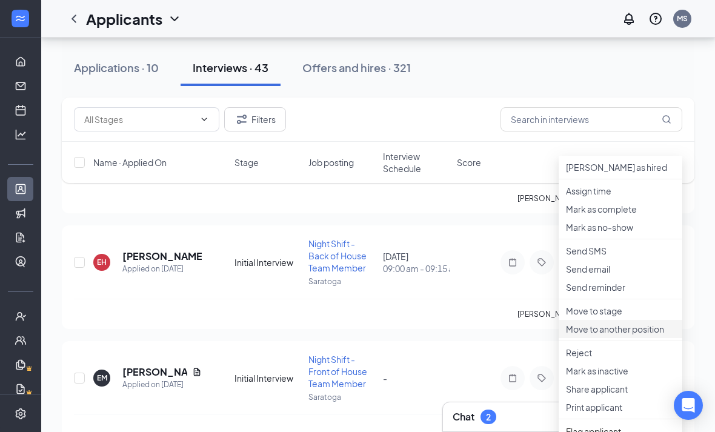
scroll to position [866, 0]
click at [616, 335] on p "Move to another position" at bounding box center [620, 329] width 109 height 12
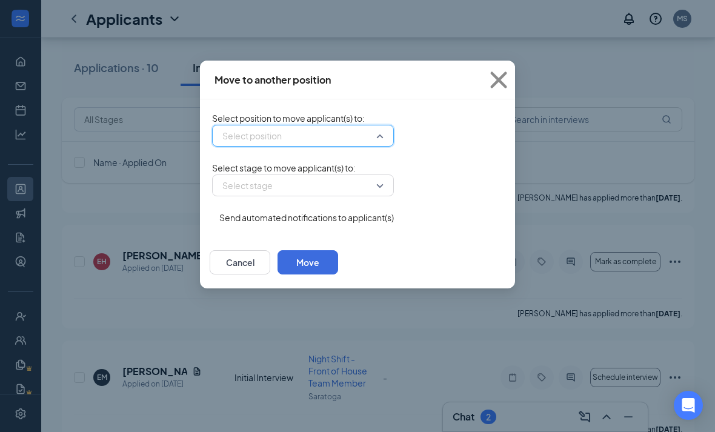
drag, startPoint x: 302, startPoint y: 141, endPoint x: 296, endPoint y: 156, distance: 16.3
click at [302, 141] on input "search" at bounding box center [298, 135] width 159 height 21
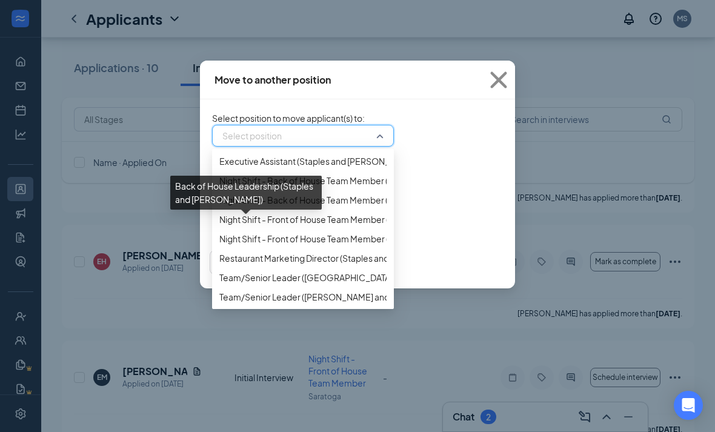
scroll to position [401, 0]
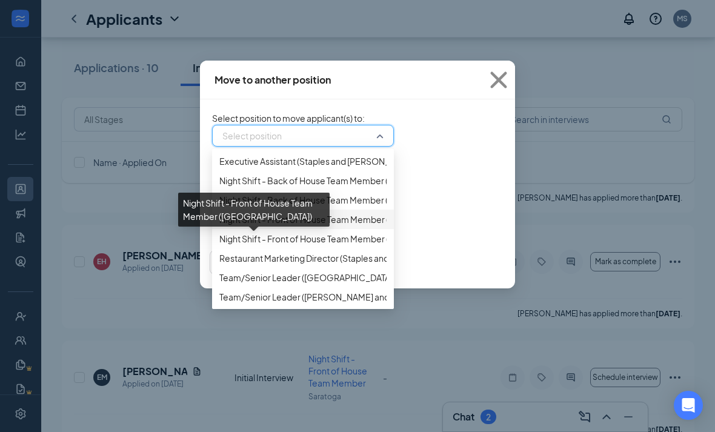
click at [244, 226] on span "Night Shift - Front of House Team Member ([GEOGRAPHIC_DATA])" at bounding box center [349, 219] width 260 height 13
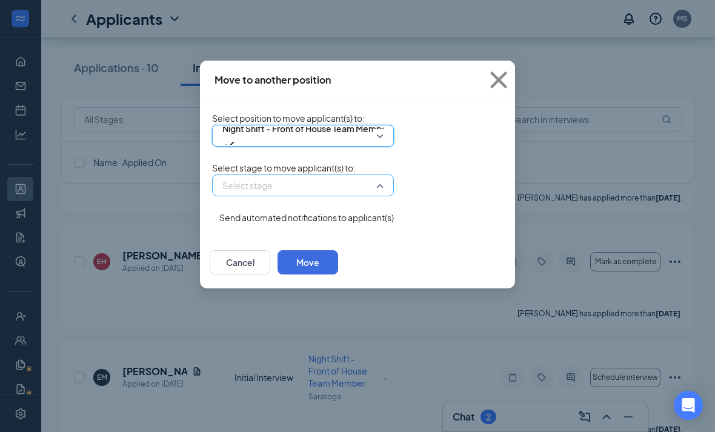
click at [282, 196] on input "search" at bounding box center [298, 185] width 159 height 21
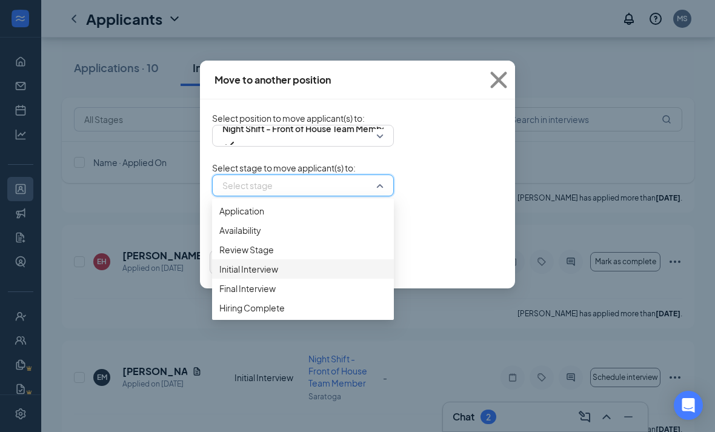
click at [235, 279] on div "Initial Interview" at bounding box center [303, 268] width 182 height 19
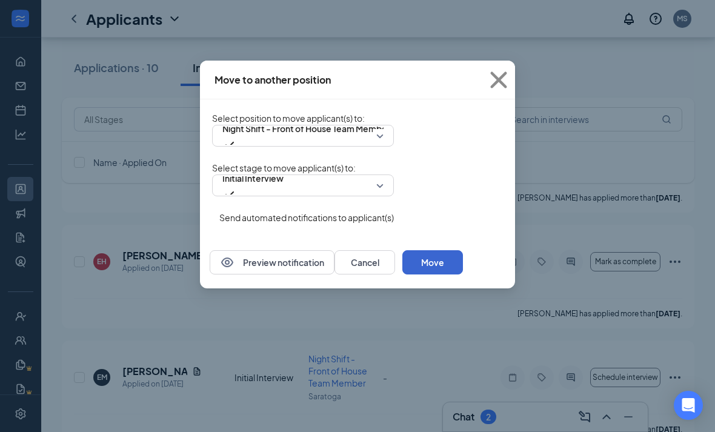
click at [463, 274] on button "Move" at bounding box center [432, 262] width 61 height 24
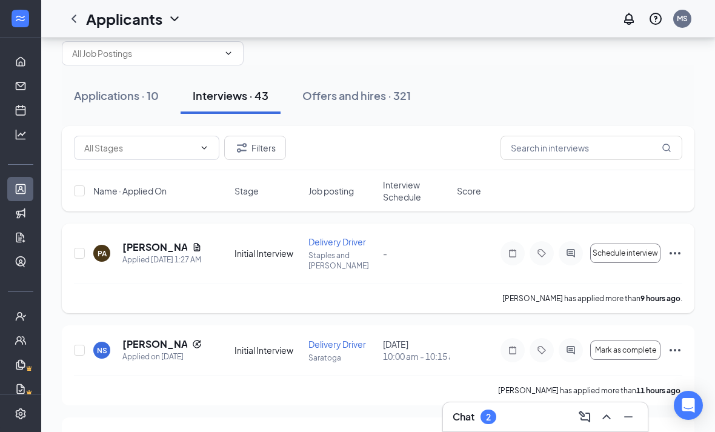
scroll to position [26, 0]
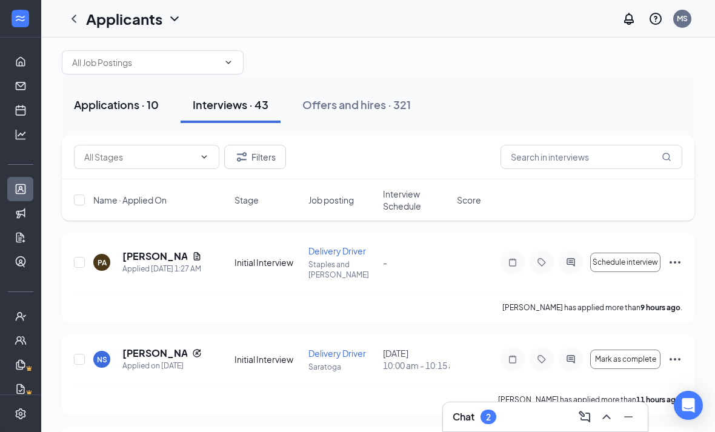
drag, startPoint x: 134, startPoint y: 108, endPoint x: 134, endPoint y: 73, distance: 35.1
click at [134, 108] on div "Applications · 10" at bounding box center [116, 104] width 85 height 15
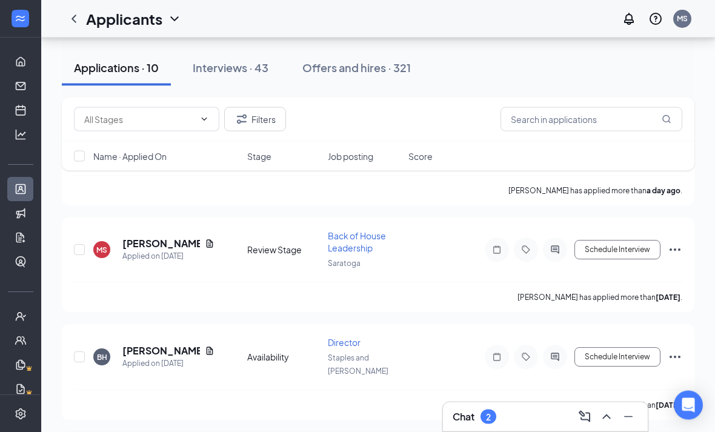
scroll to position [767, 0]
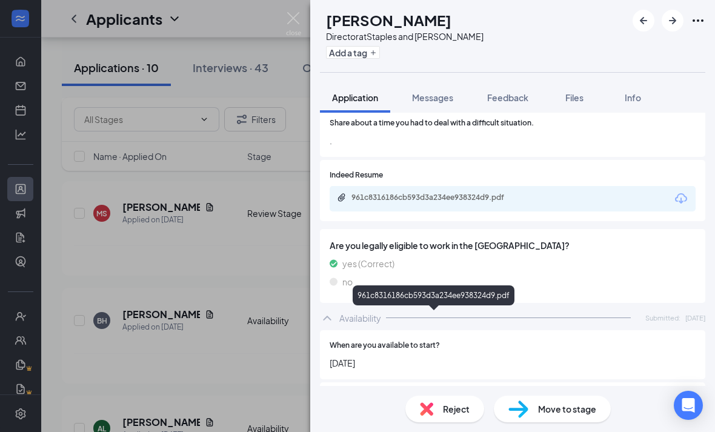
scroll to position [457, 0]
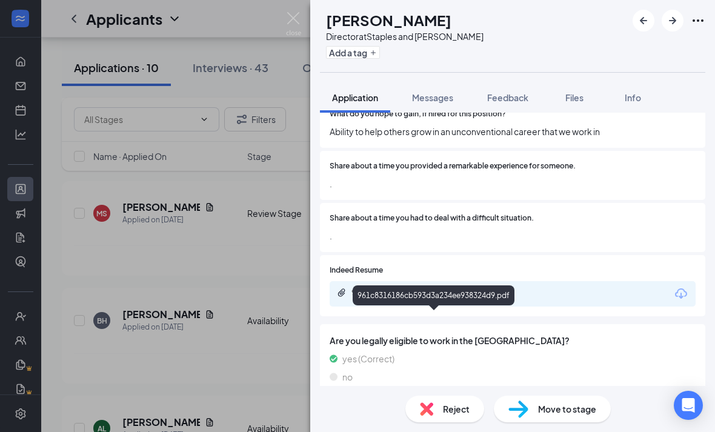
click at [393, 288] on div "961c8316186cb593d3a234ee938324d9.pdf" at bounding box center [436, 293] width 170 height 10
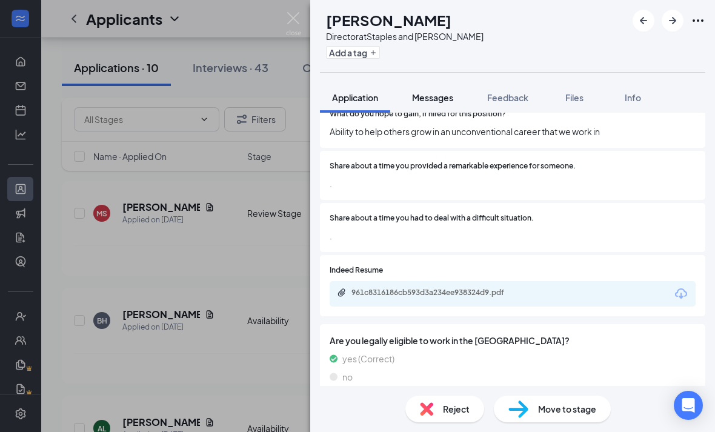
click at [436, 98] on span "Messages" at bounding box center [432, 97] width 41 height 11
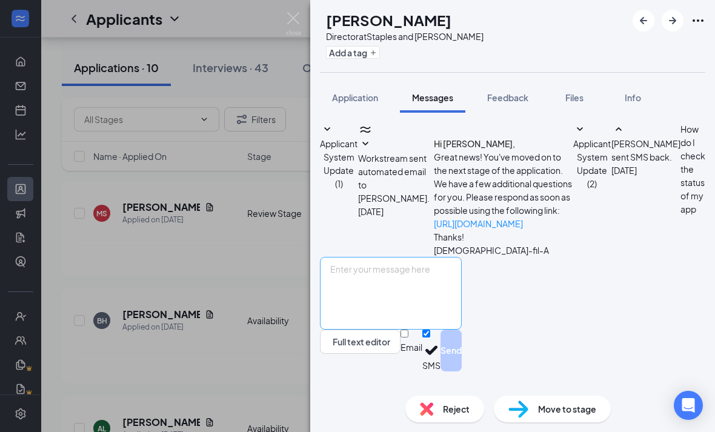
scroll to position [39, 0]
click at [456, 310] on textarea at bounding box center [391, 293] width 142 height 73
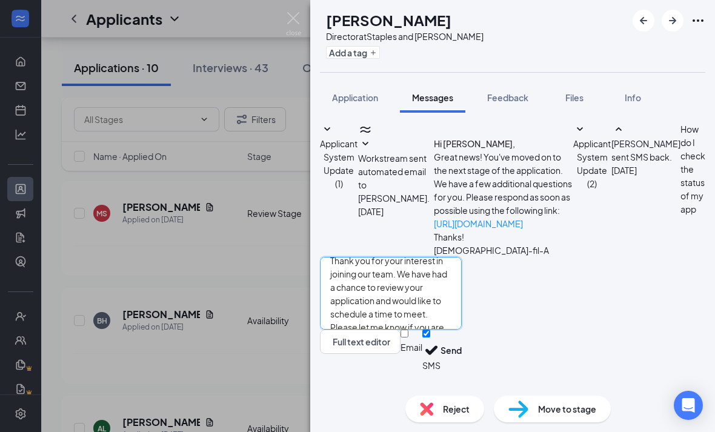
scroll to position [47, 0]
type textarea "Good Morning [PERSON_NAME]! Thank you for your interest in joining our team. We…"
click at [422, 353] on div "Email" at bounding box center [411, 347] width 22 height 12
click at [408, 337] on input "Email" at bounding box center [404, 334] width 8 height 8
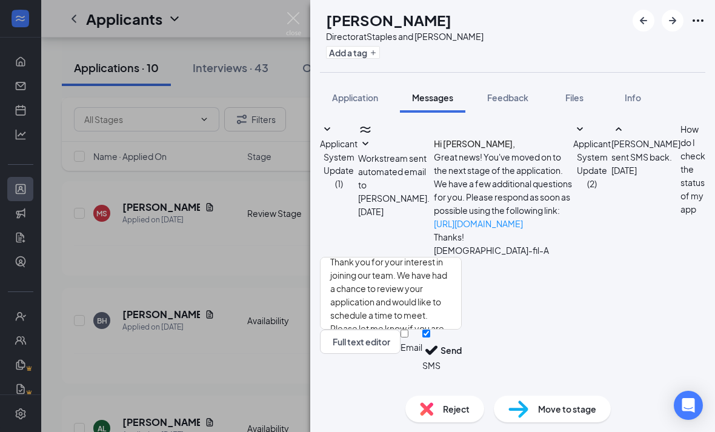
click at [462, 371] on div "Email SMS Send" at bounding box center [430, 351] width 61 height 42
click at [422, 353] on div "Email" at bounding box center [411, 347] width 22 height 12
click at [408, 337] on input "Email" at bounding box center [404, 334] width 8 height 8
checkbox input "true"
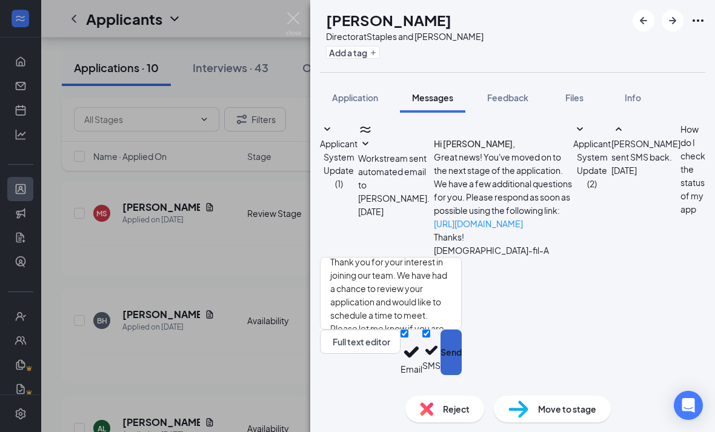
click at [462, 353] on button "Send" at bounding box center [450, 352] width 21 height 45
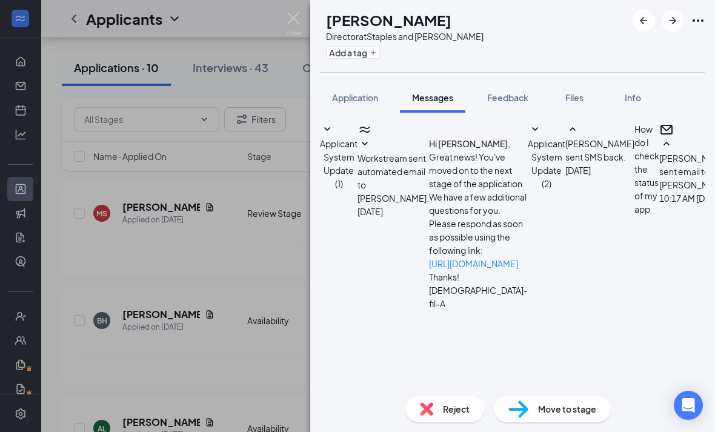
scroll to position [346, 0]
click at [294, 24] on img at bounding box center [293, 24] width 15 height 24
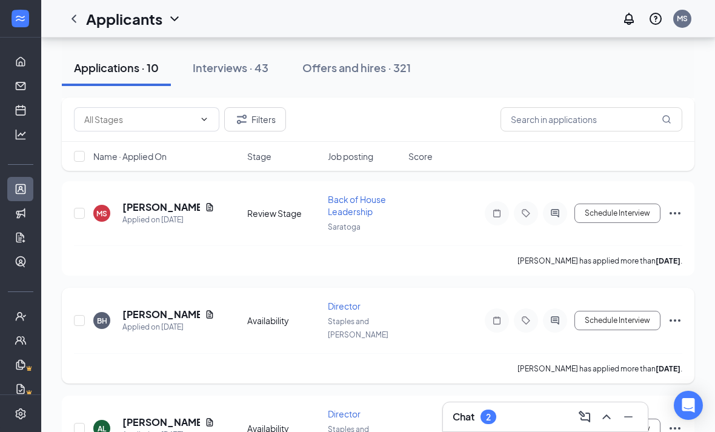
click at [151, 308] on h5 "[PERSON_NAME]" at bounding box center [161, 314] width 78 height 13
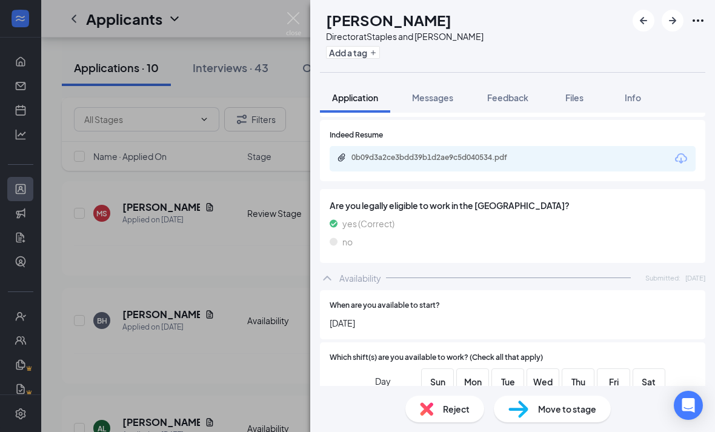
scroll to position [484, 0]
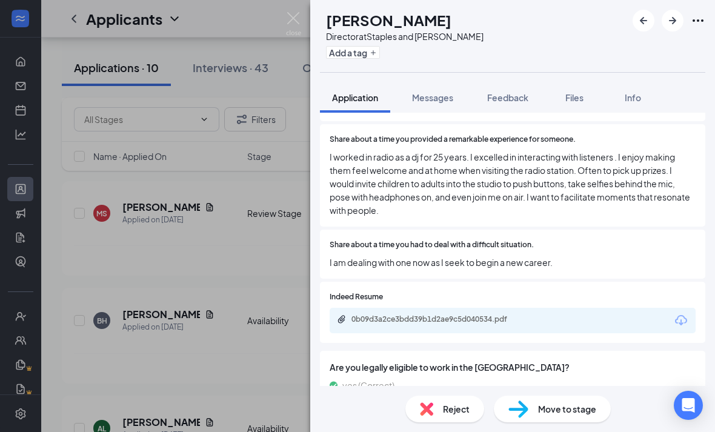
click at [475, 311] on div "0b09d3a2ce3bdd39b1d2ae9c5d040534.pdf" at bounding box center [513, 320] width 366 height 25
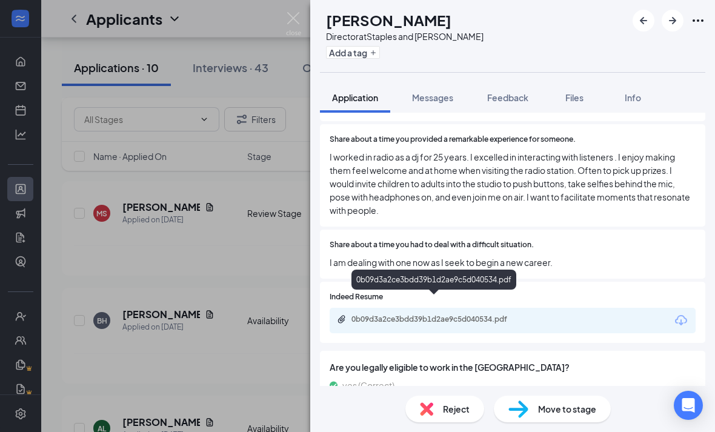
click at [470, 314] on div "0b09d3a2ce3bdd39b1d2ae9c5d040534.pdf" at bounding box center [436, 319] width 170 height 10
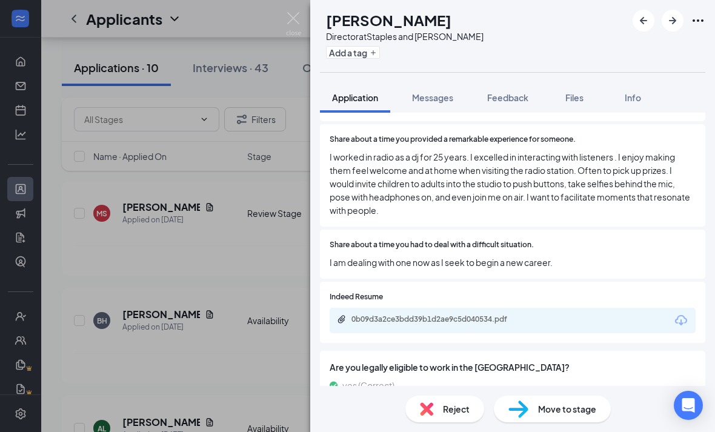
click at [302, 19] on div "BH [PERSON_NAME] Director at Staples and [PERSON_NAME] Add a tag Application Me…" at bounding box center [357, 216] width 715 height 432
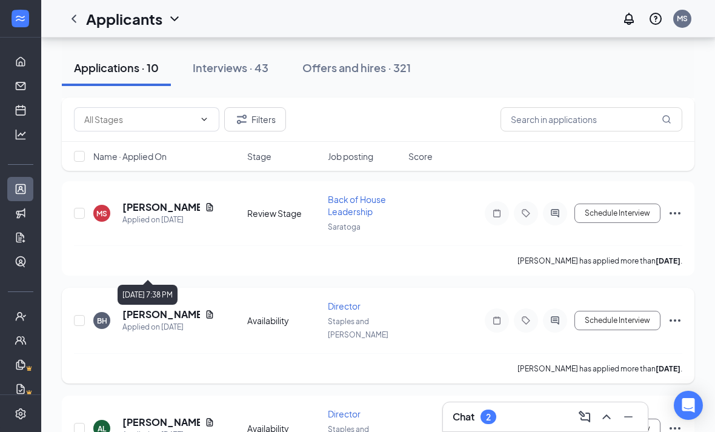
click at [168, 308] on h5 "[PERSON_NAME]" at bounding box center [161, 314] width 78 height 13
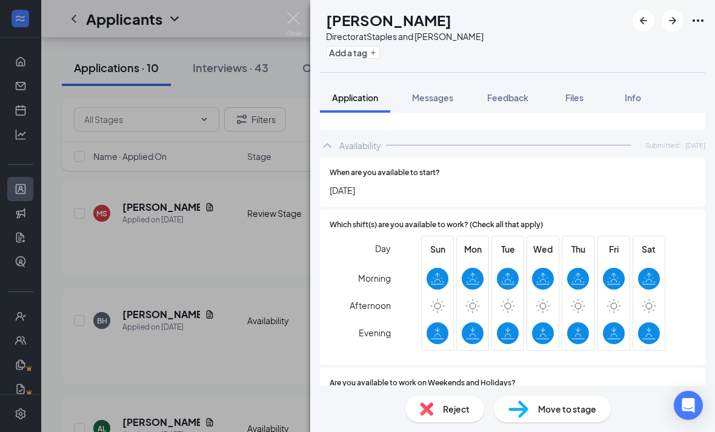
scroll to position [777, 0]
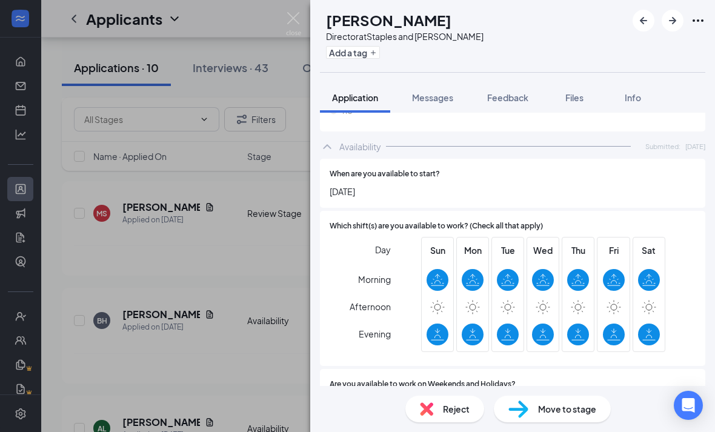
click at [288, 10] on div "BH [PERSON_NAME] Director at Staples and [PERSON_NAME] Add a tag Application Me…" at bounding box center [357, 216] width 715 height 432
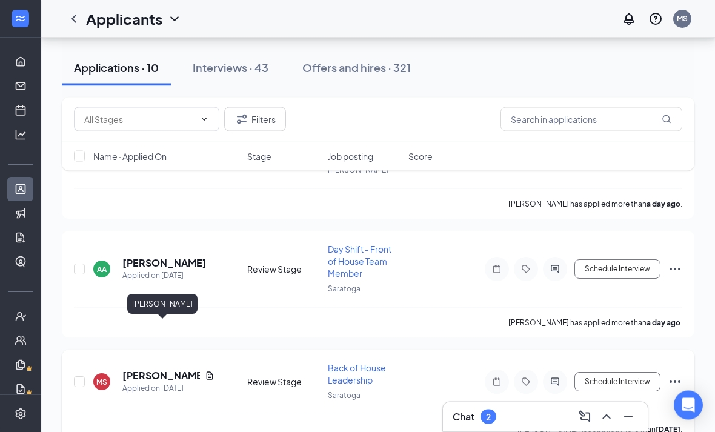
click at [184, 370] on h5 "[PERSON_NAME]" at bounding box center [161, 376] width 78 height 13
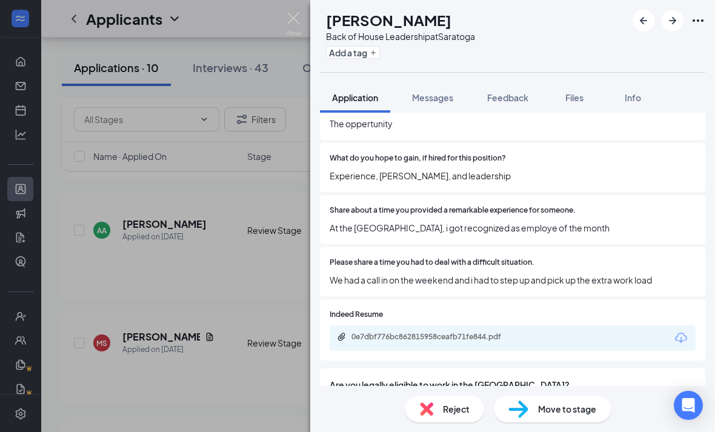
scroll to position [592, 0]
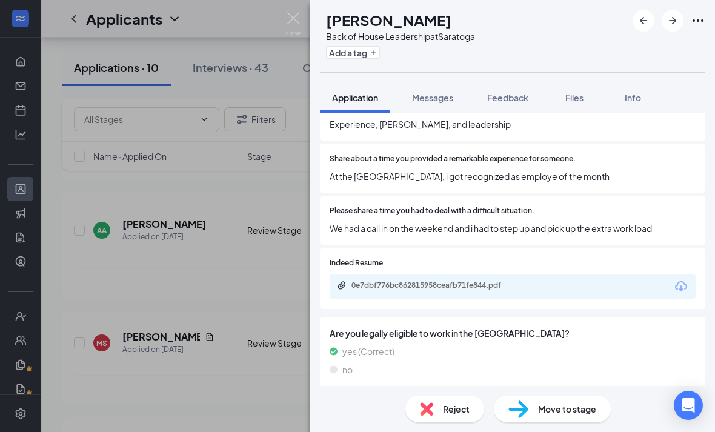
click at [453, 276] on div "0e7dbf776bc862815958ceafb71fe844.pdf" at bounding box center [513, 286] width 366 height 25
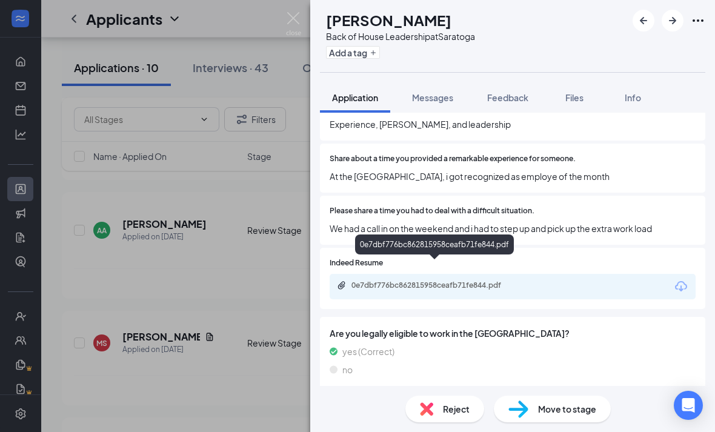
click at [445, 280] on div "0e7dbf776bc862815958ceafb71fe844.pdf" at bounding box center [436, 285] width 170 height 10
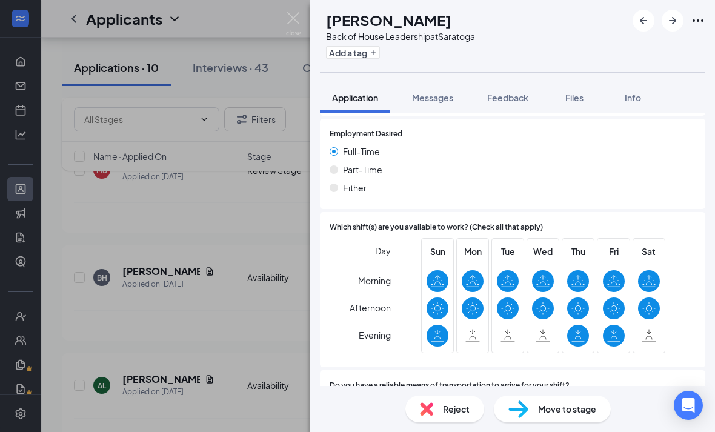
scroll to position [869, 0]
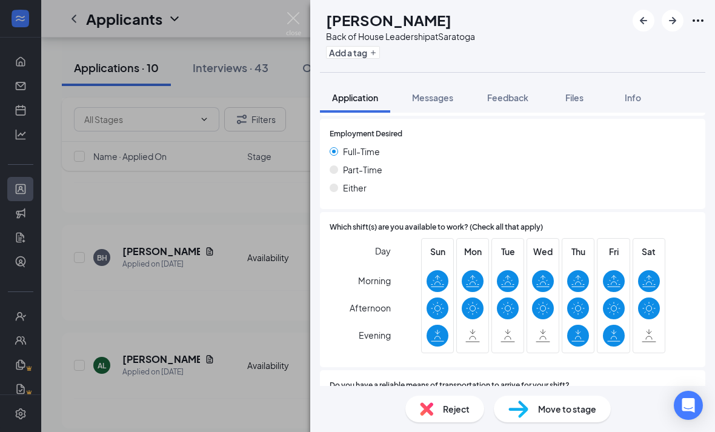
click at [555, 422] on div "Move to stage" at bounding box center [552, 409] width 117 height 27
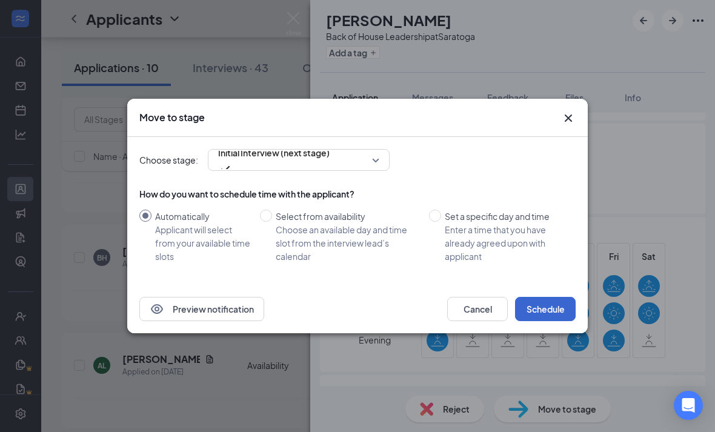
click at [560, 321] on button "Schedule" at bounding box center [545, 309] width 61 height 24
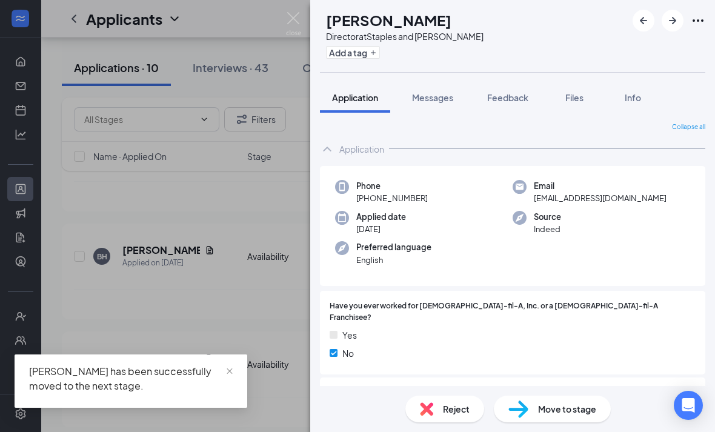
drag, startPoint x: 285, startPoint y: 26, endPoint x: 285, endPoint y: 1, distance: 25.4
click at [285, 26] on div "BH [PERSON_NAME] Director at Staples and [PERSON_NAME] Add a tag Application Me…" at bounding box center [357, 216] width 715 height 432
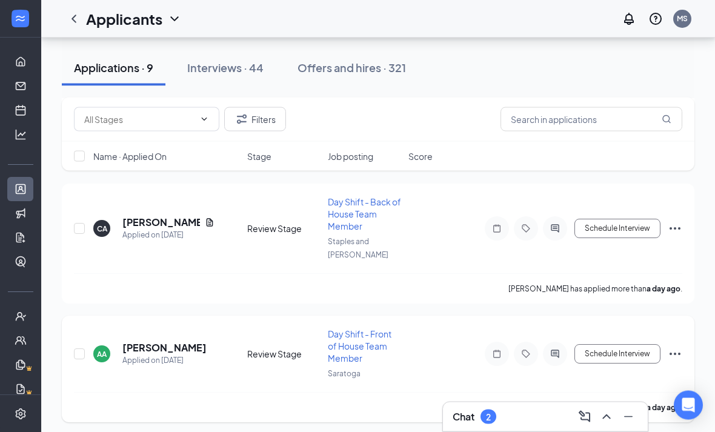
scroll to position [552, 0]
click at [140, 341] on h5 "[PERSON_NAME]" at bounding box center [164, 347] width 84 height 13
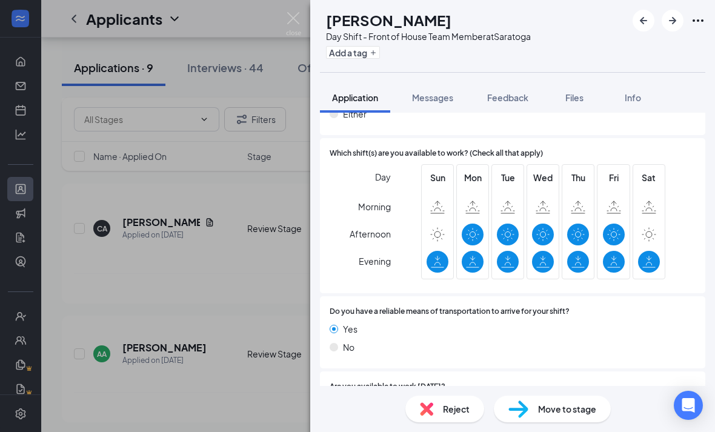
scroll to position [39, 0]
click at [455, 403] on span "Reject" at bounding box center [456, 408] width 27 height 13
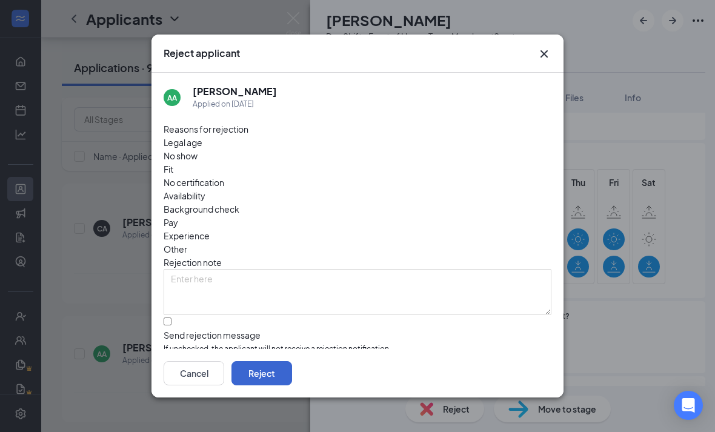
click at [292, 385] on button "Reject" at bounding box center [261, 373] width 61 height 24
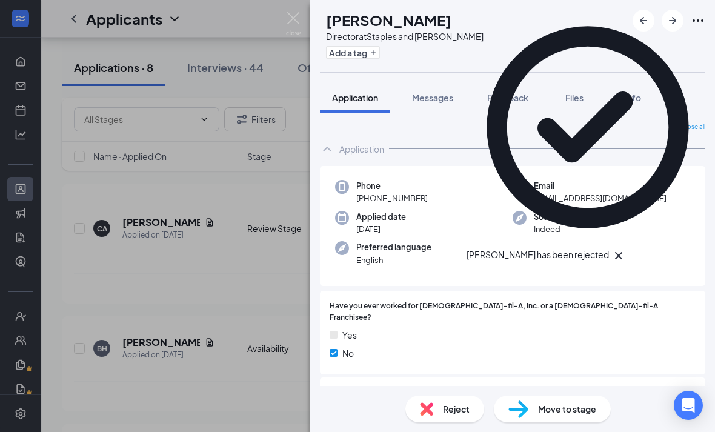
click at [291, 24] on img at bounding box center [293, 24] width 15 height 24
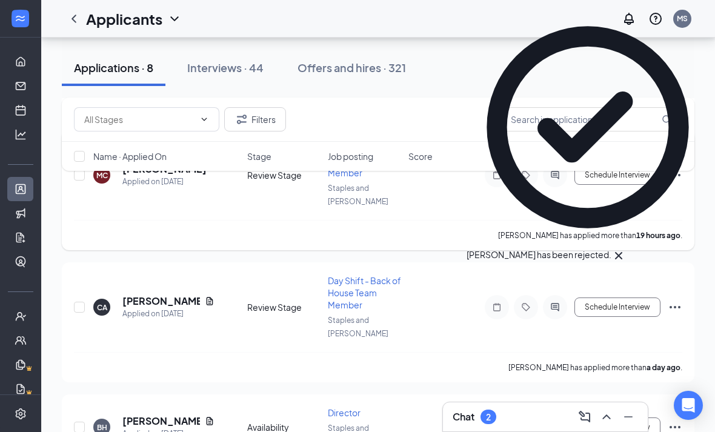
scroll to position [460, 0]
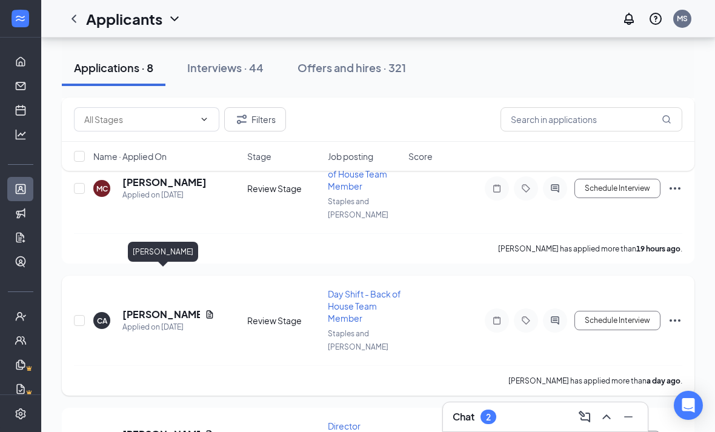
click at [140, 308] on h5 "[PERSON_NAME]" at bounding box center [161, 314] width 78 height 13
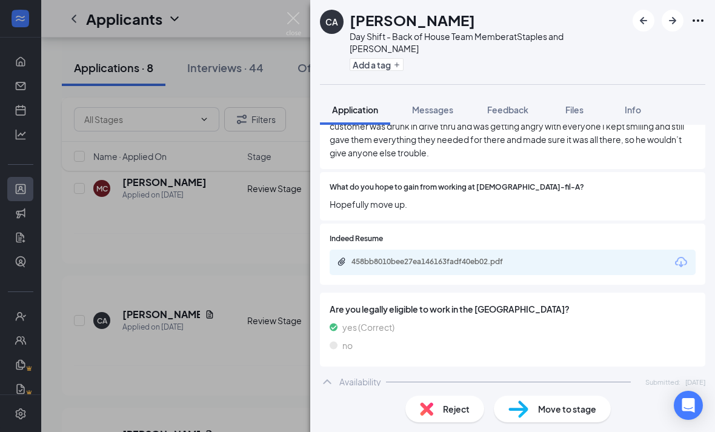
scroll to position [756, 0]
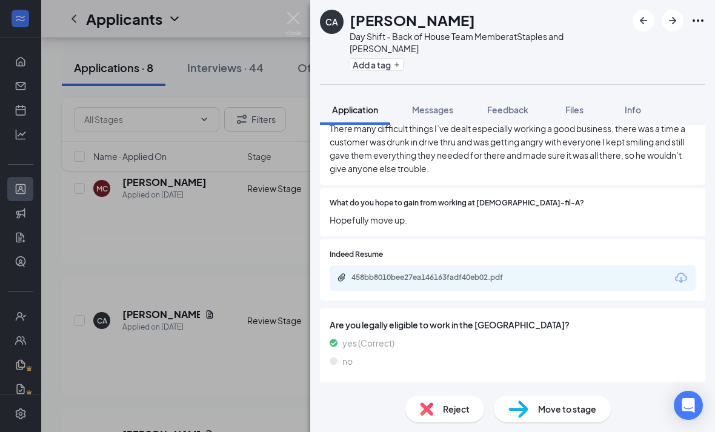
click at [446, 265] on div "458bb8010bee27ea146163fadf40eb02.pdf" at bounding box center [513, 277] width 366 height 25
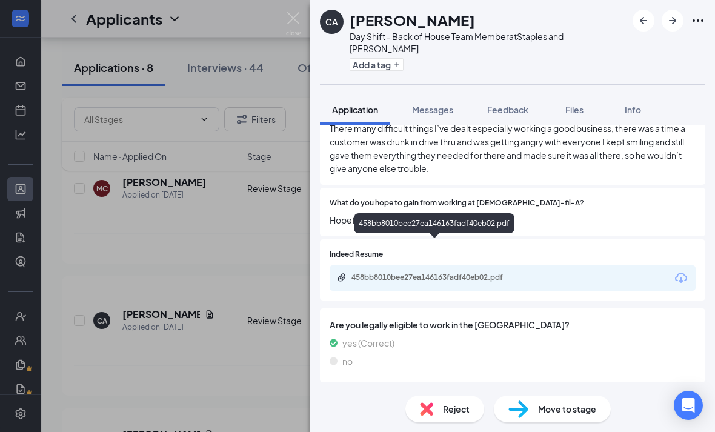
click at [439, 273] on div "458bb8010bee27ea146163fadf40eb02.pdf" at bounding box center [435, 279] width 196 height 12
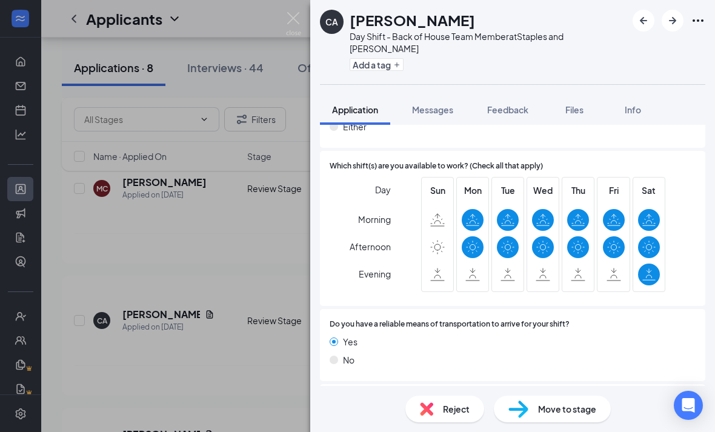
scroll to position [39, 0]
click at [551, 412] on span "Move to stage" at bounding box center [567, 408] width 58 height 13
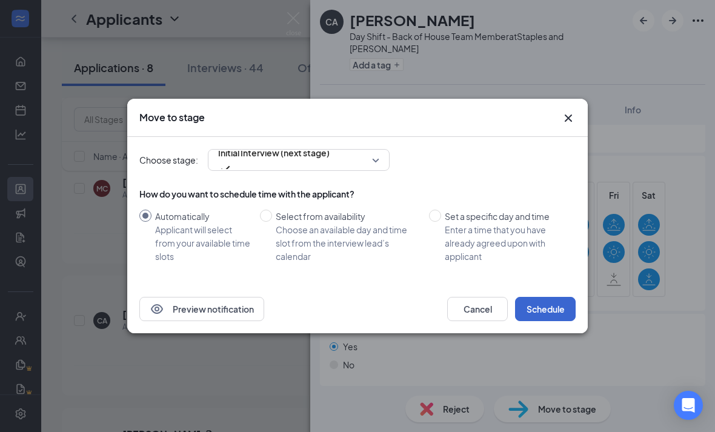
click at [555, 320] on button "Schedule" at bounding box center [545, 309] width 61 height 24
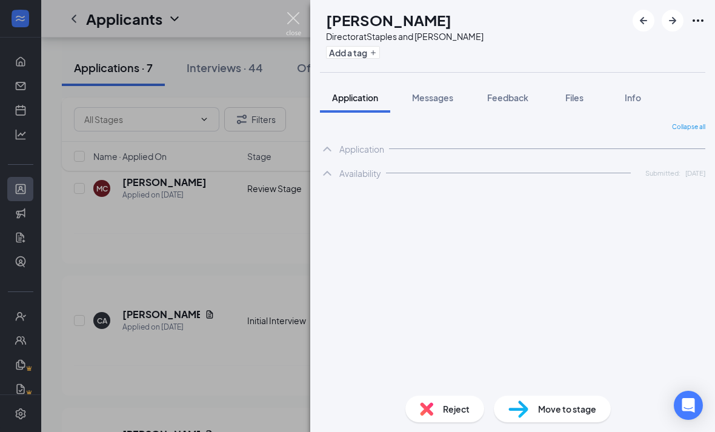
click at [298, 23] on img at bounding box center [293, 24] width 15 height 24
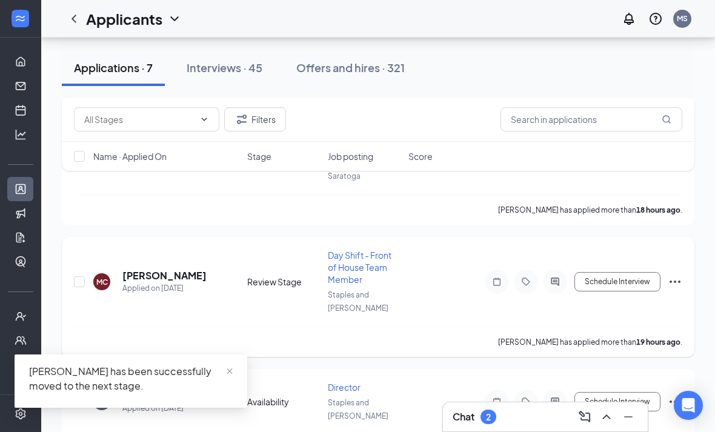
scroll to position [339, 0]
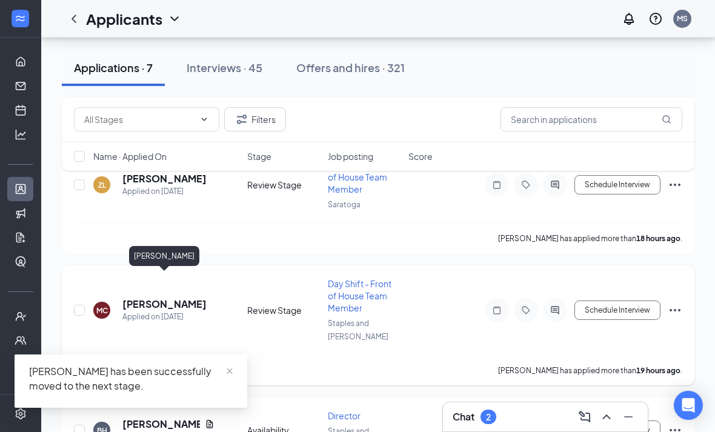
click at [157, 297] on h5 "[PERSON_NAME]" at bounding box center [164, 303] width 84 height 13
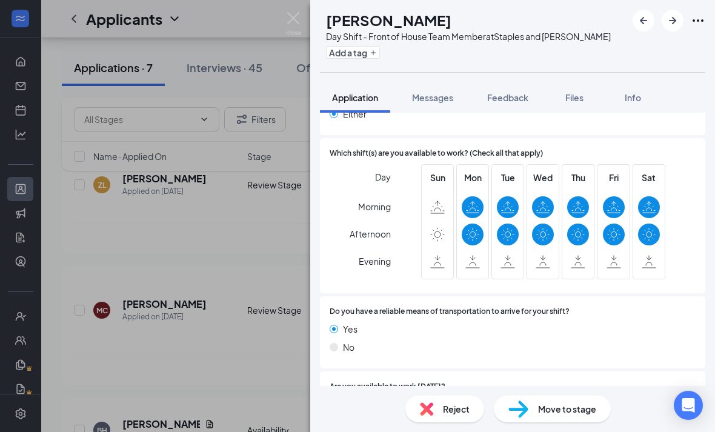
scroll to position [39, 0]
click at [555, 414] on span "Move to stage" at bounding box center [567, 408] width 58 height 13
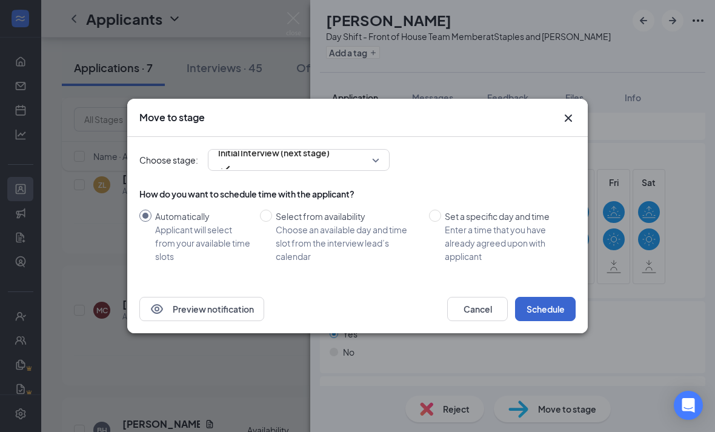
click at [542, 319] on button "Schedule" at bounding box center [545, 309] width 61 height 24
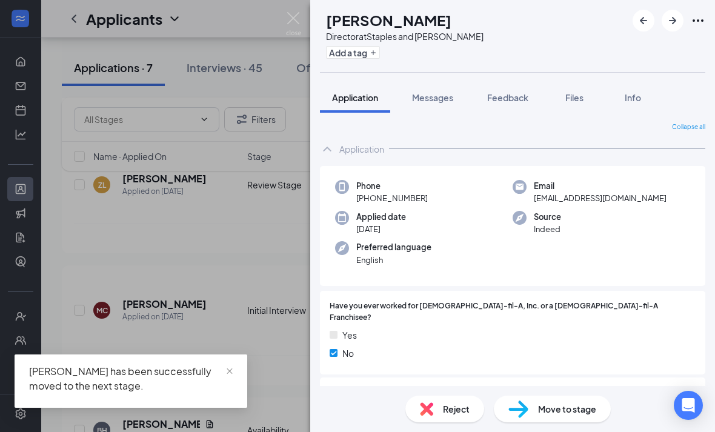
click at [299, 7] on div "BH [PERSON_NAME] Director at Staples and [PERSON_NAME] Add a tag Application Me…" at bounding box center [357, 216] width 715 height 432
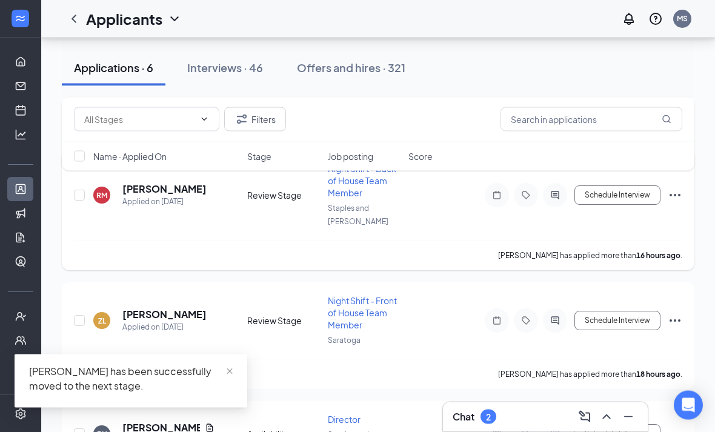
scroll to position [202, 0]
click at [161, 308] on h5 "[PERSON_NAME]" at bounding box center [164, 314] width 84 height 13
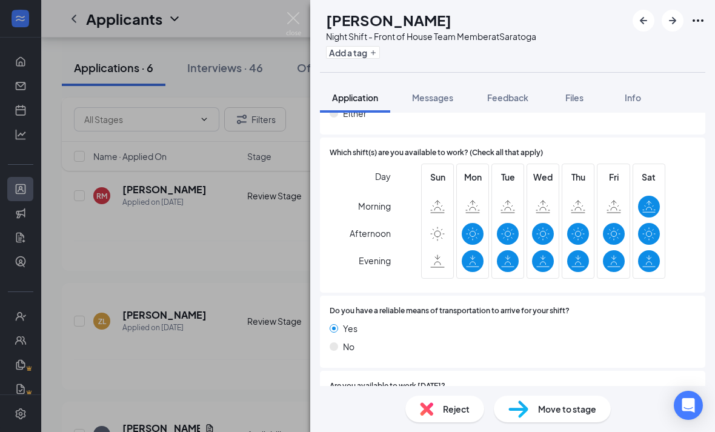
scroll to position [1055, 0]
click at [585, 296] on div "Do you have a reliable means of transportation to arrive for your shift? Yes No" at bounding box center [512, 332] width 385 height 72
click at [455, 413] on span "Reject" at bounding box center [456, 408] width 27 height 13
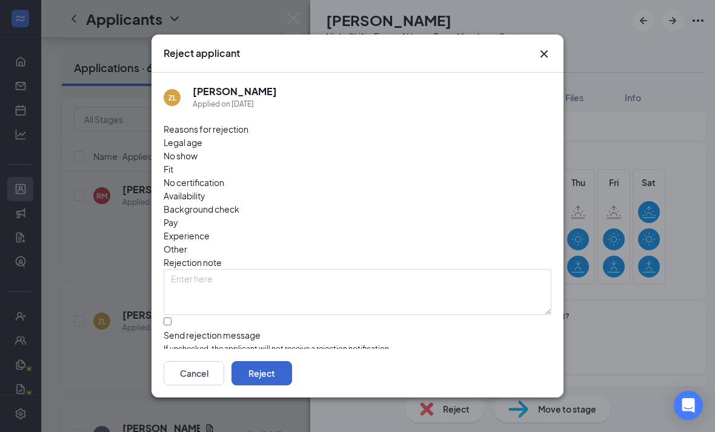
click at [292, 379] on button "Reject" at bounding box center [261, 373] width 61 height 24
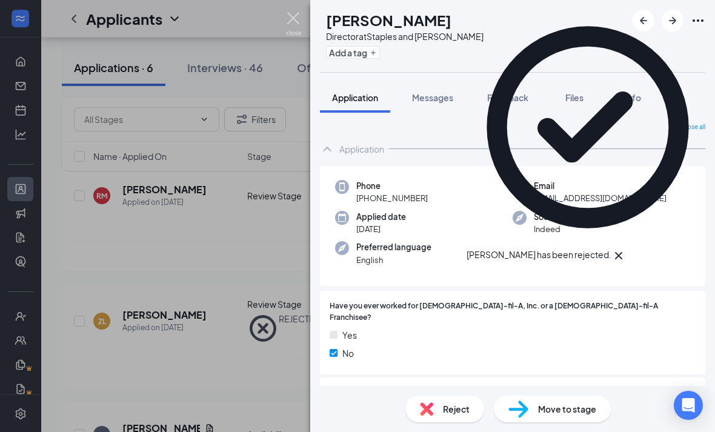
click at [290, 28] on img at bounding box center [293, 24] width 15 height 24
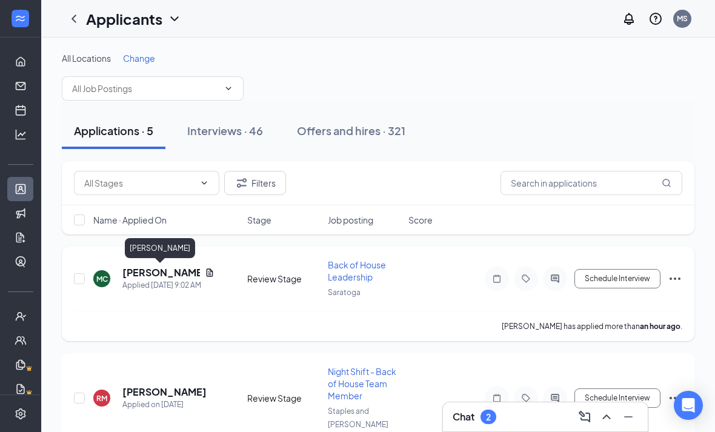
click at [151, 275] on h5 "[PERSON_NAME]" at bounding box center [161, 272] width 78 height 13
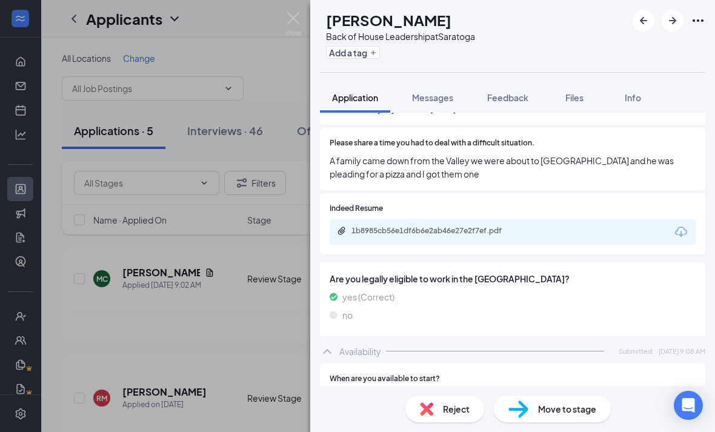
scroll to position [688, 0]
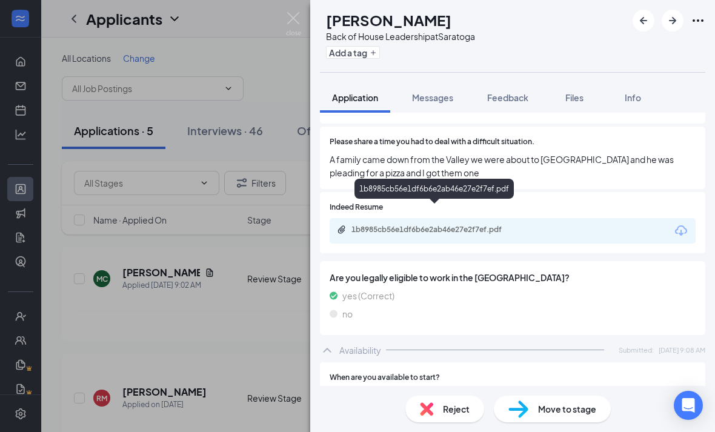
click at [406, 225] on div "1b8985cb56e1df6b6e2ab46e27e2f7ef.pdf" at bounding box center [436, 230] width 170 height 10
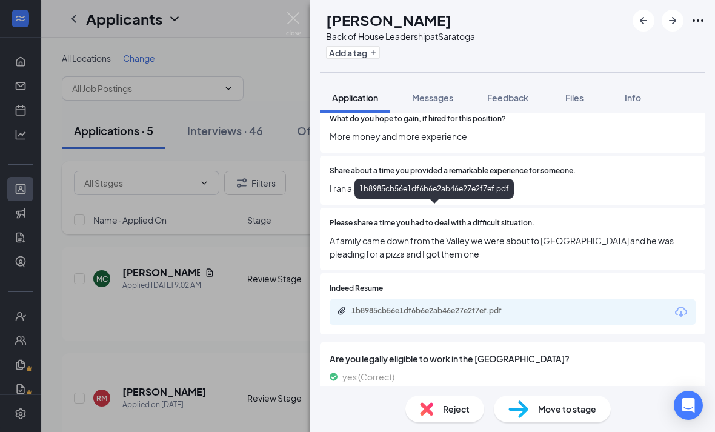
scroll to position [605, 0]
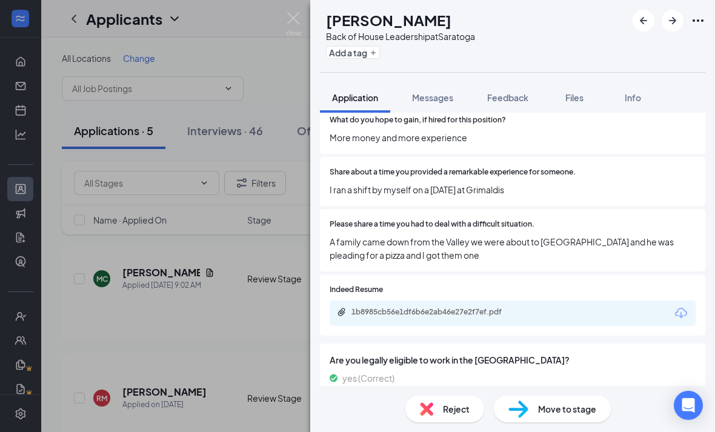
click at [291, 24] on img at bounding box center [293, 24] width 15 height 24
